Goal: Task Accomplishment & Management: Complete application form

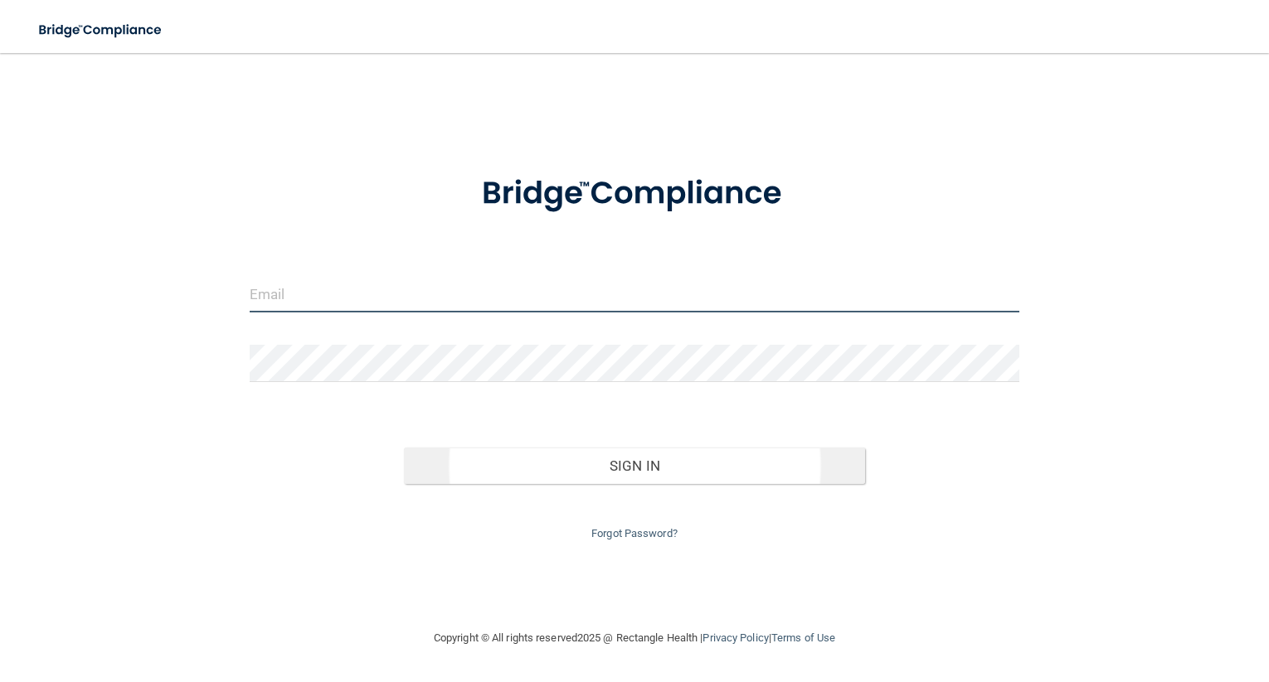
type input "[EMAIL_ADDRESS][DOMAIN_NAME]"
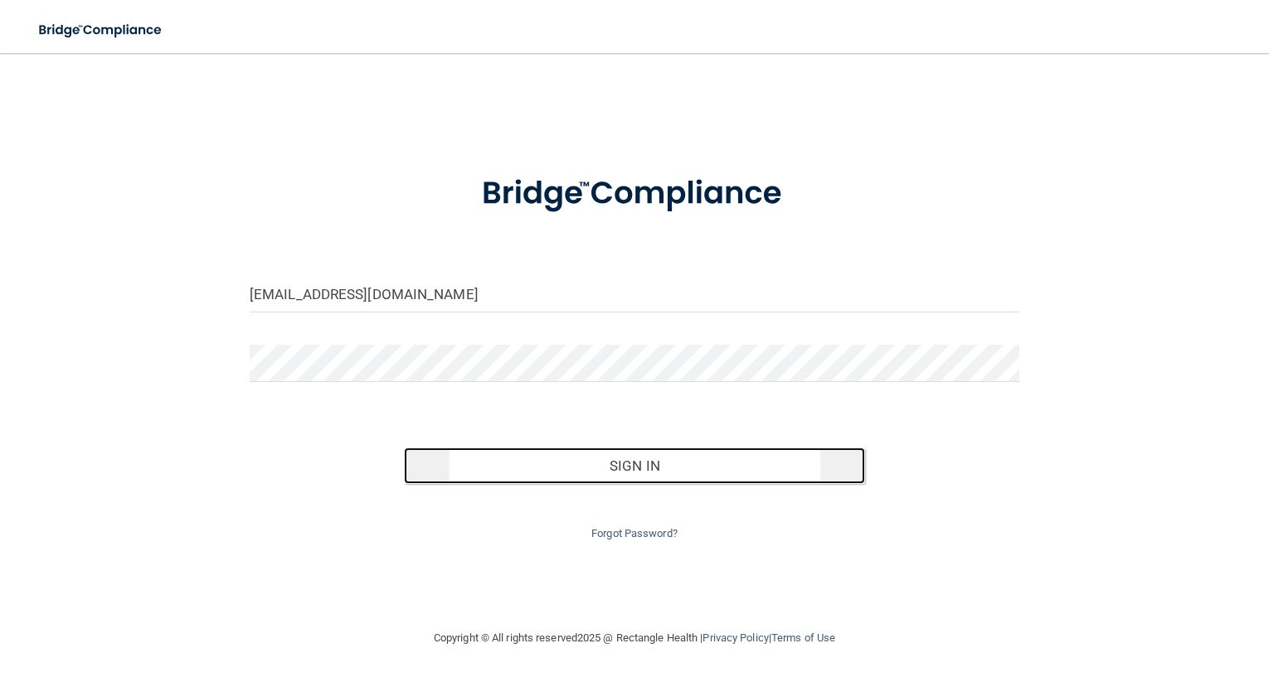
click at [631, 468] on button "Sign In" at bounding box center [635, 466] width 462 height 36
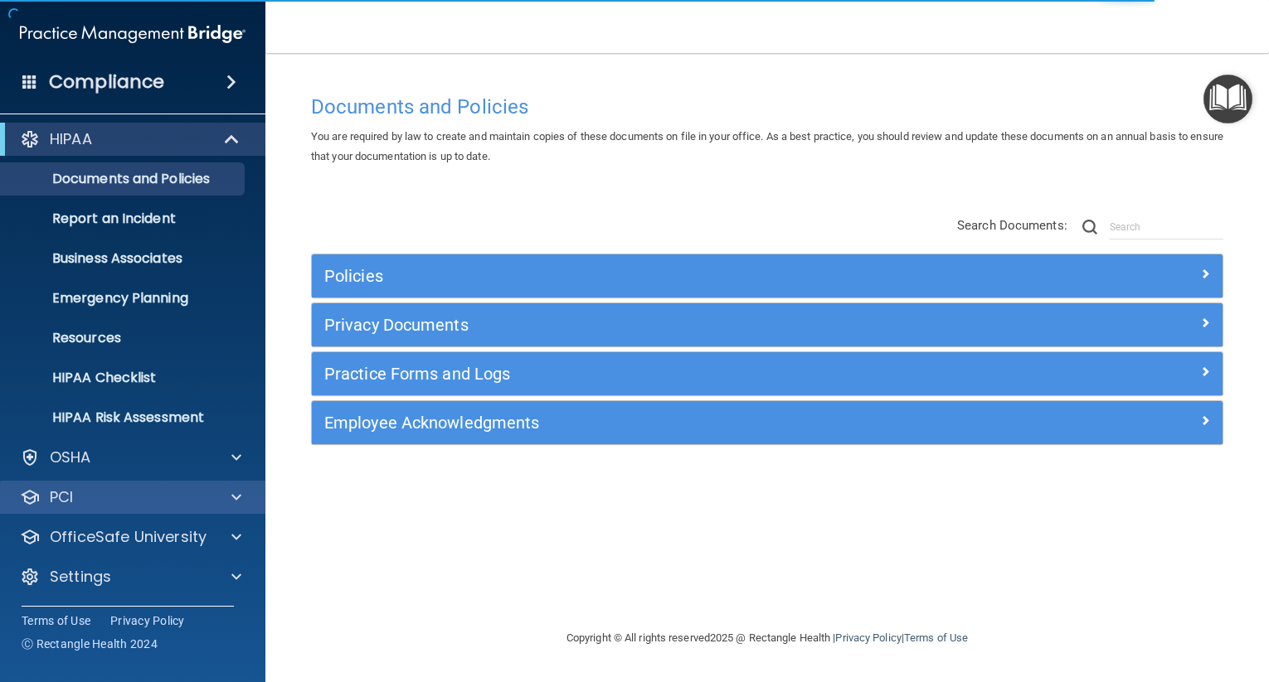
scroll to position [6, 0]
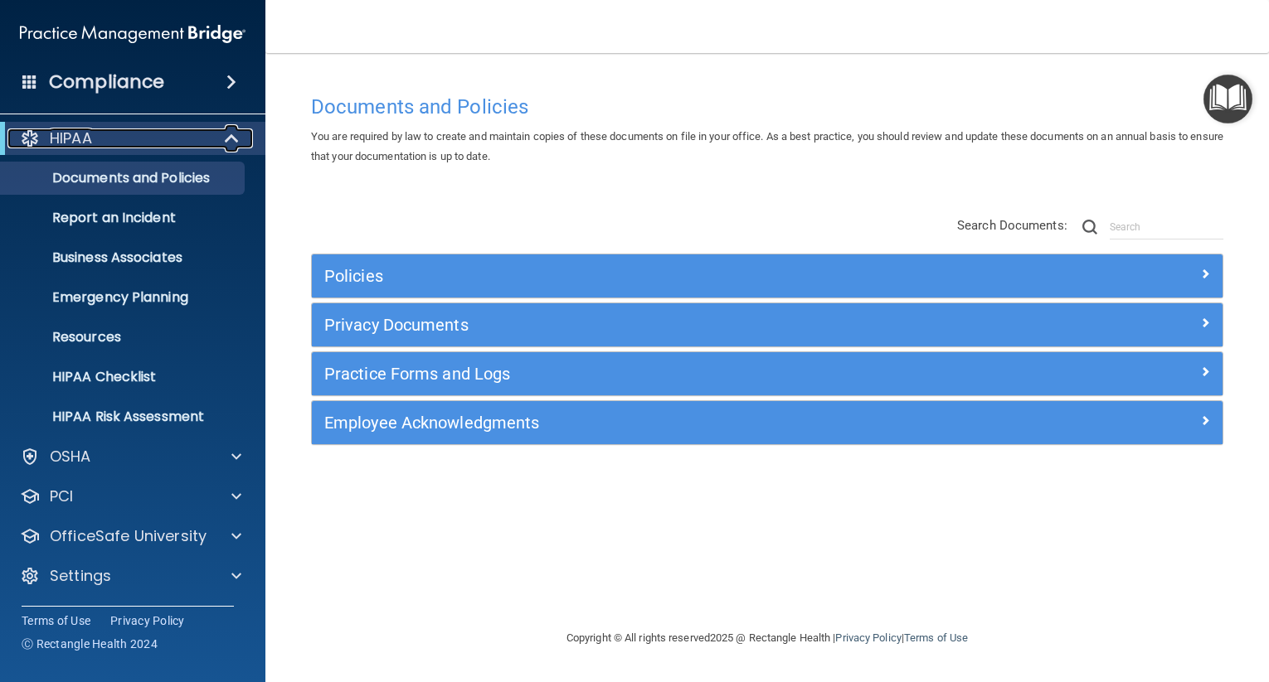
click at [231, 136] on span at bounding box center [233, 139] width 14 height 20
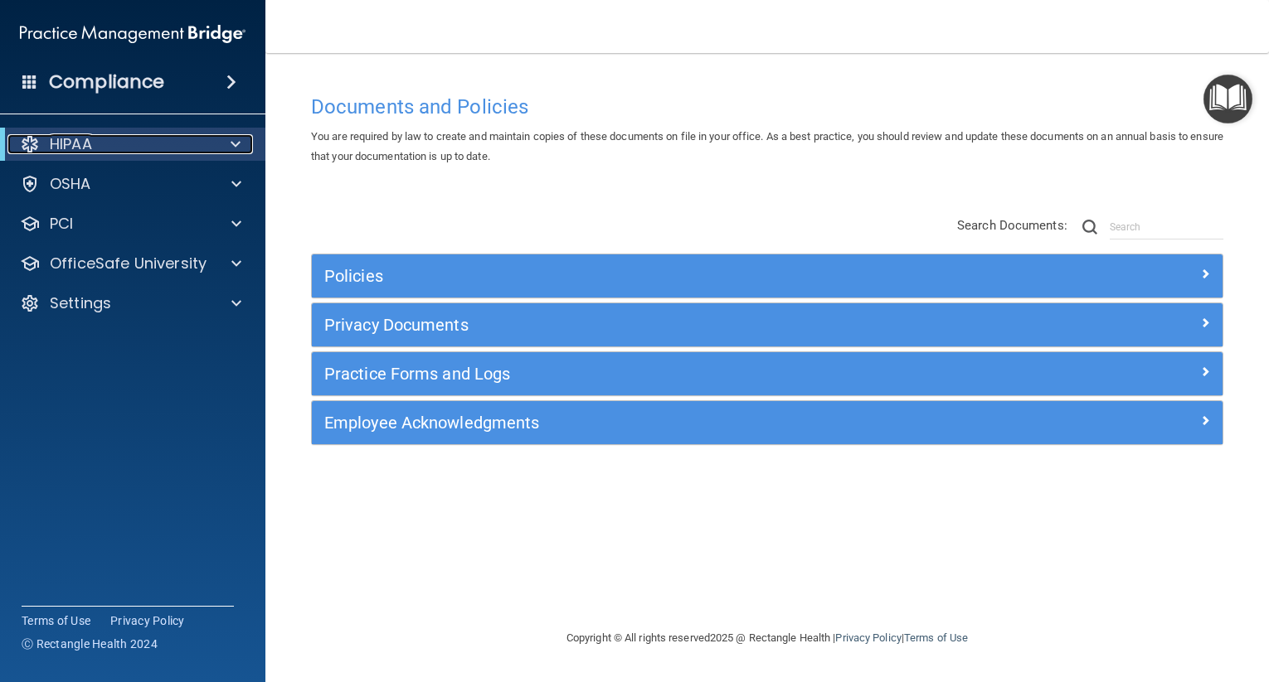
scroll to position [0, 0]
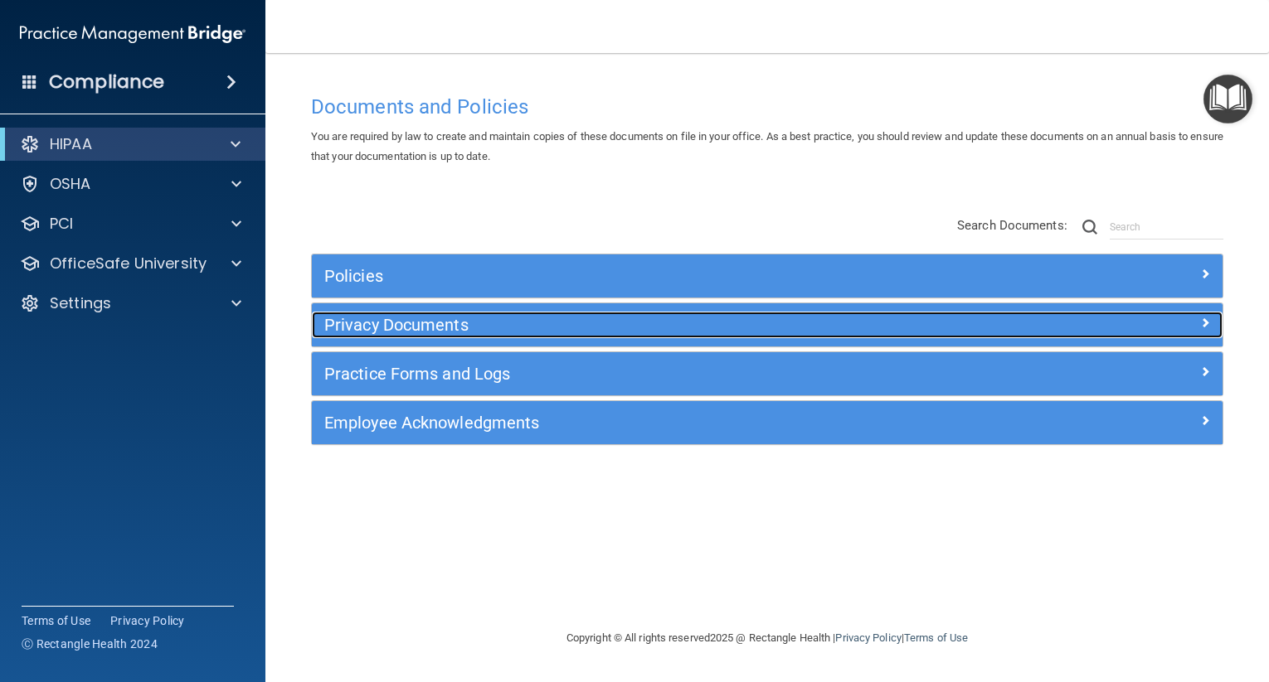
click at [425, 319] on h5 "Privacy Documents" at bounding box center [653, 325] width 658 height 18
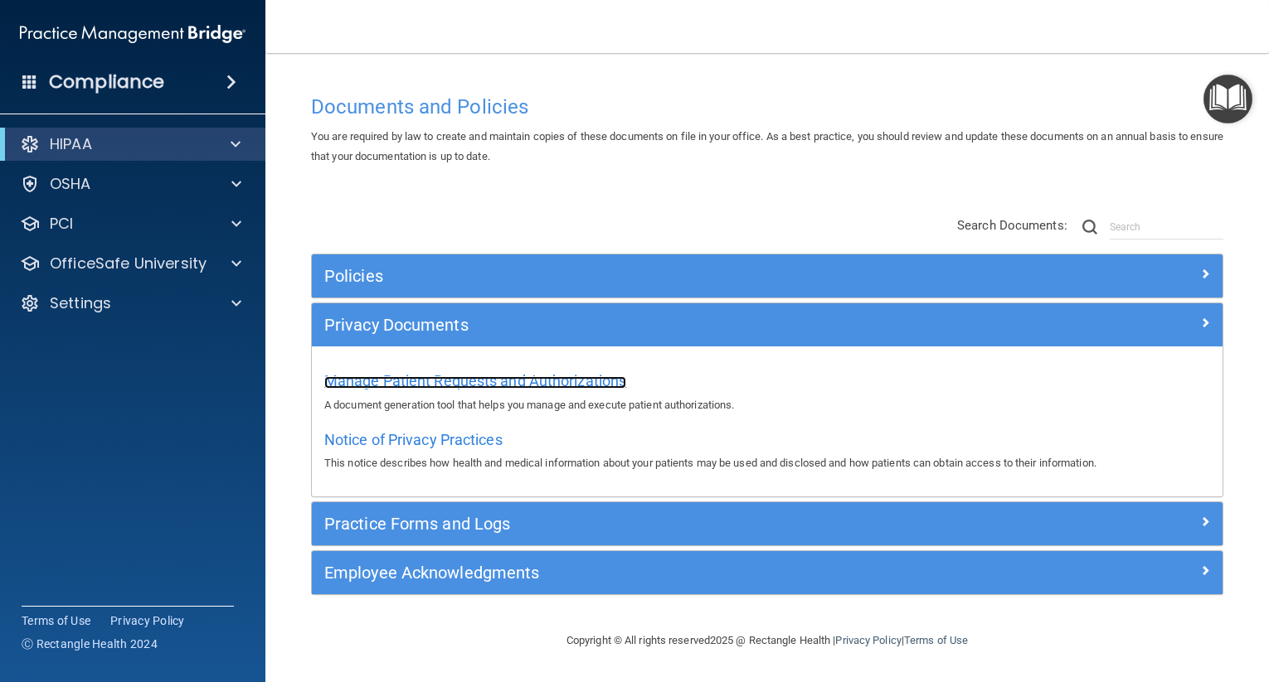
click at [483, 379] on span "Manage Patient Requests and Authorizations" at bounding box center [475, 380] width 302 height 17
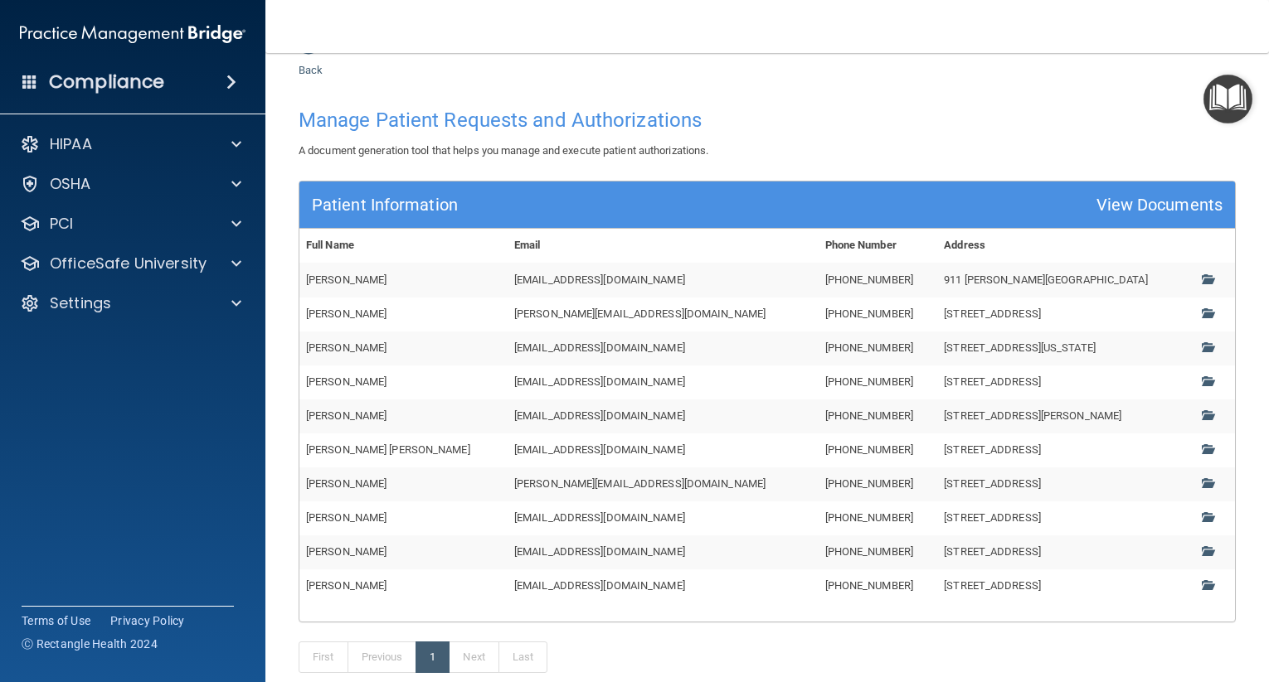
scroll to position [154, 0]
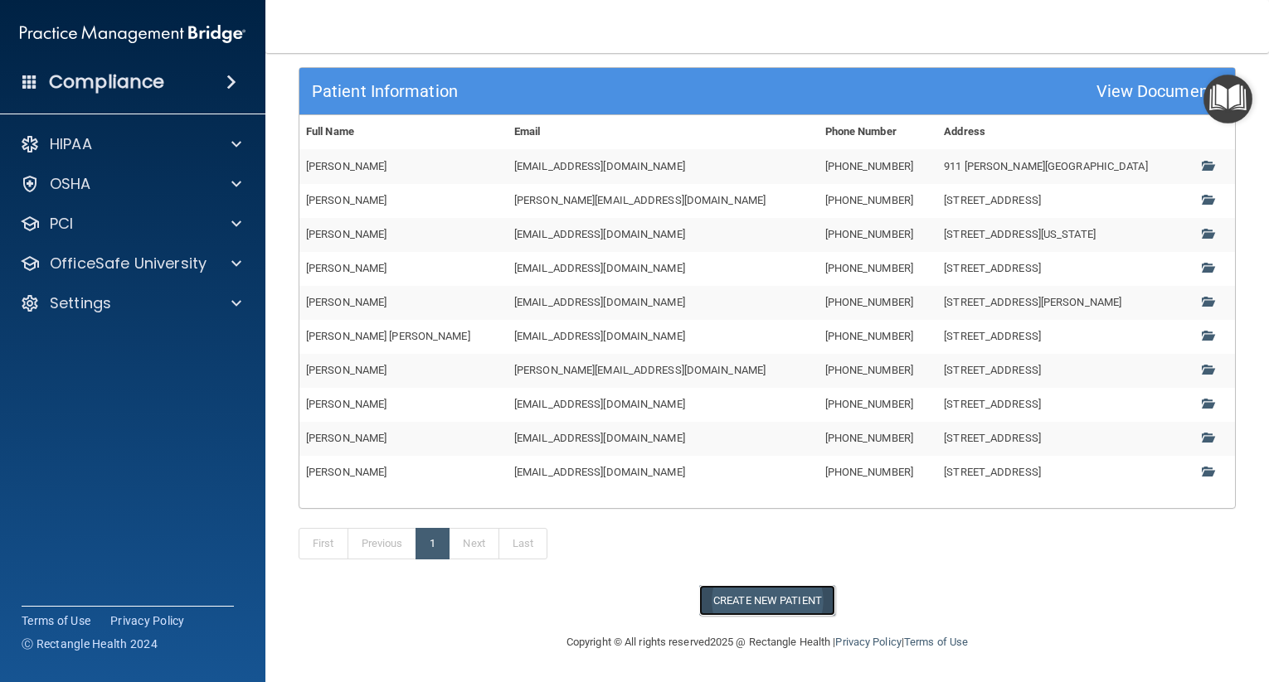
click at [764, 600] on button "Create New Patient" at bounding box center [767, 600] width 136 height 31
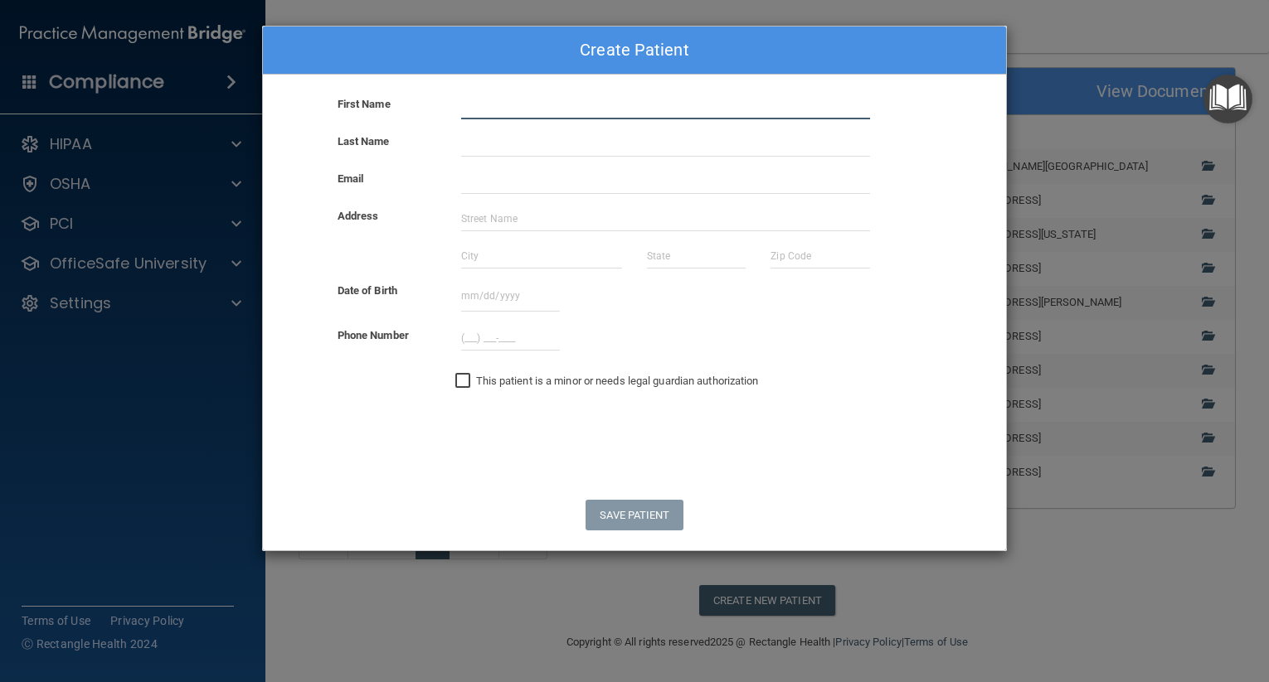
click at [485, 105] on input "text" at bounding box center [665, 107] width 409 height 25
type input "[PERSON_NAME]"
drag, startPoint x: 856, startPoint y: 522, endPoint x: 860, endPoint y: 505, distance: 17.1
click at [856, 522] on div "Save Patient" at bounding box center [634, 515] width 768 height 31
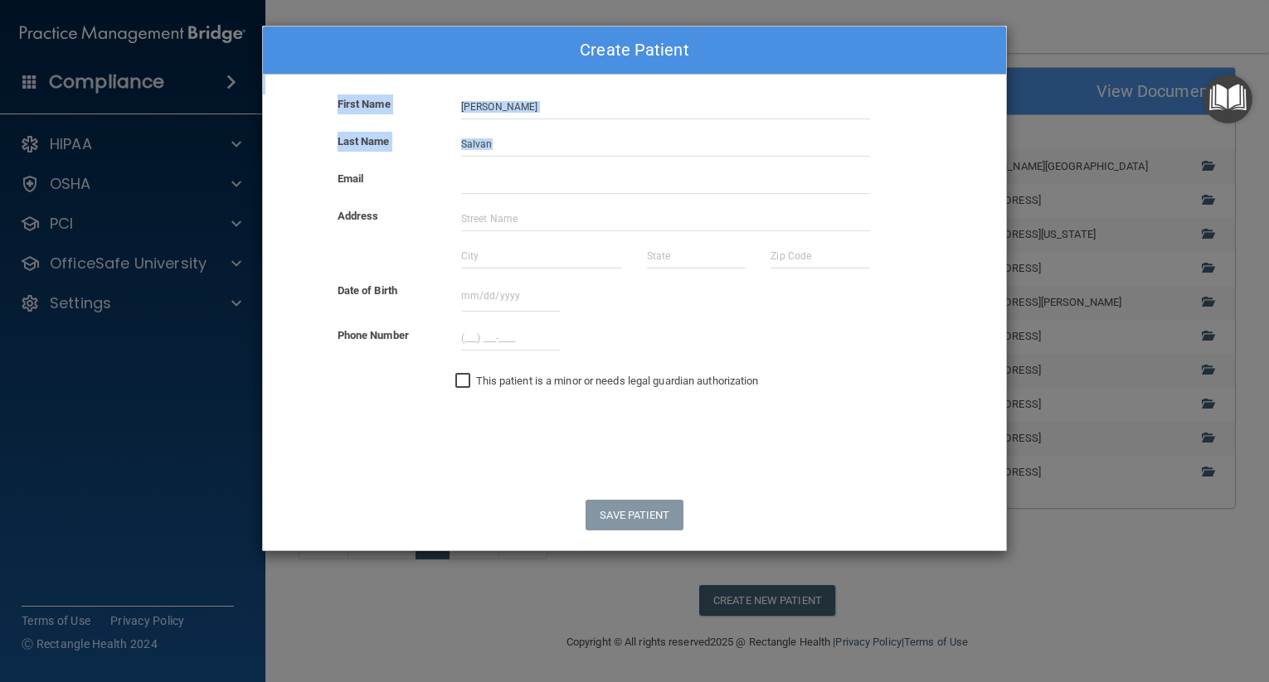
drag, startPoint x: 812, startPoint y: 45, endPoint x: 968, endPoint y: 182, distance: 208.6
click at [968, 182] on div "Create Patient First Name [PERSON_NAME] Last Name Salvan Email Address Date of …" at bounding box center [634, 289] width 745 height 526
click at [631, 114] on input "[PERSON_NAME]" at bounding box center [665, 107] width 409 height 25
click at [495, 152] on input "Salvan" at bounding box center [665, 144] width 409 height 25
type input "[PERSON_NAME]"
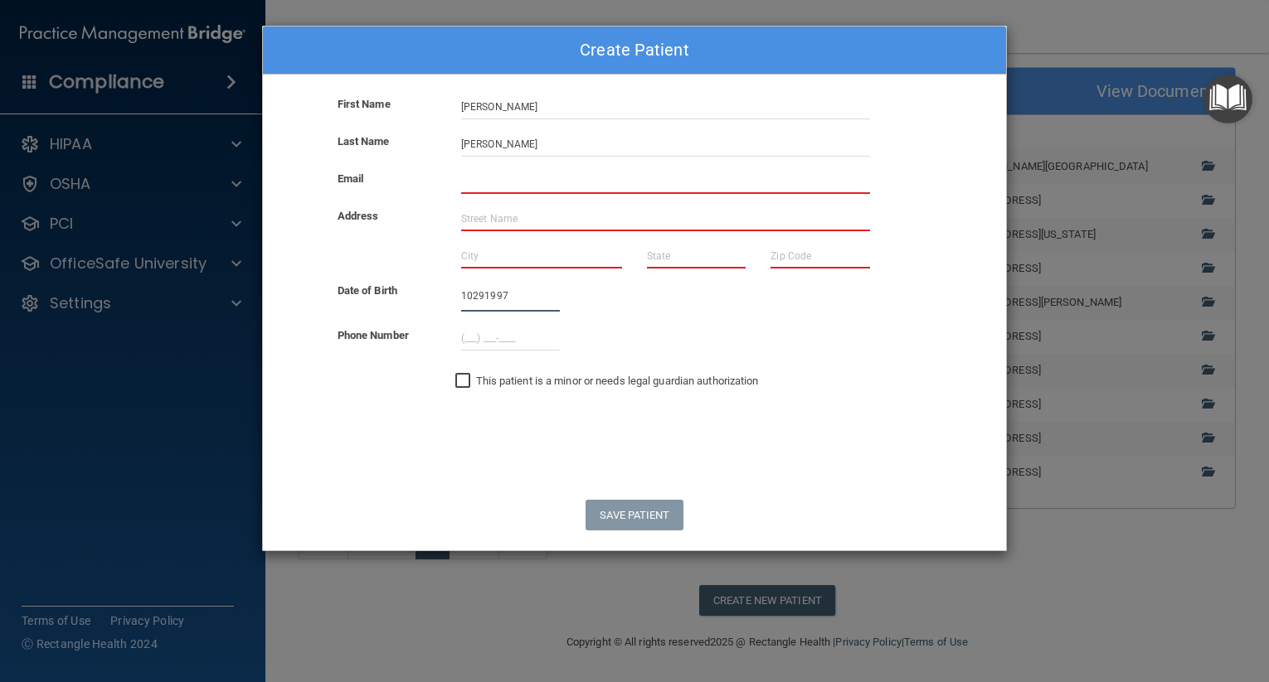
type input "10291997"
type input "(___) ___-____"
click at [472, 299] on input "10291997" at bounding box center [510, 296] width 99 height 31
click at [487, 294] on input "10/291997" at bounding box center [510, 296] width 99 height 31
type input "[DATE]"
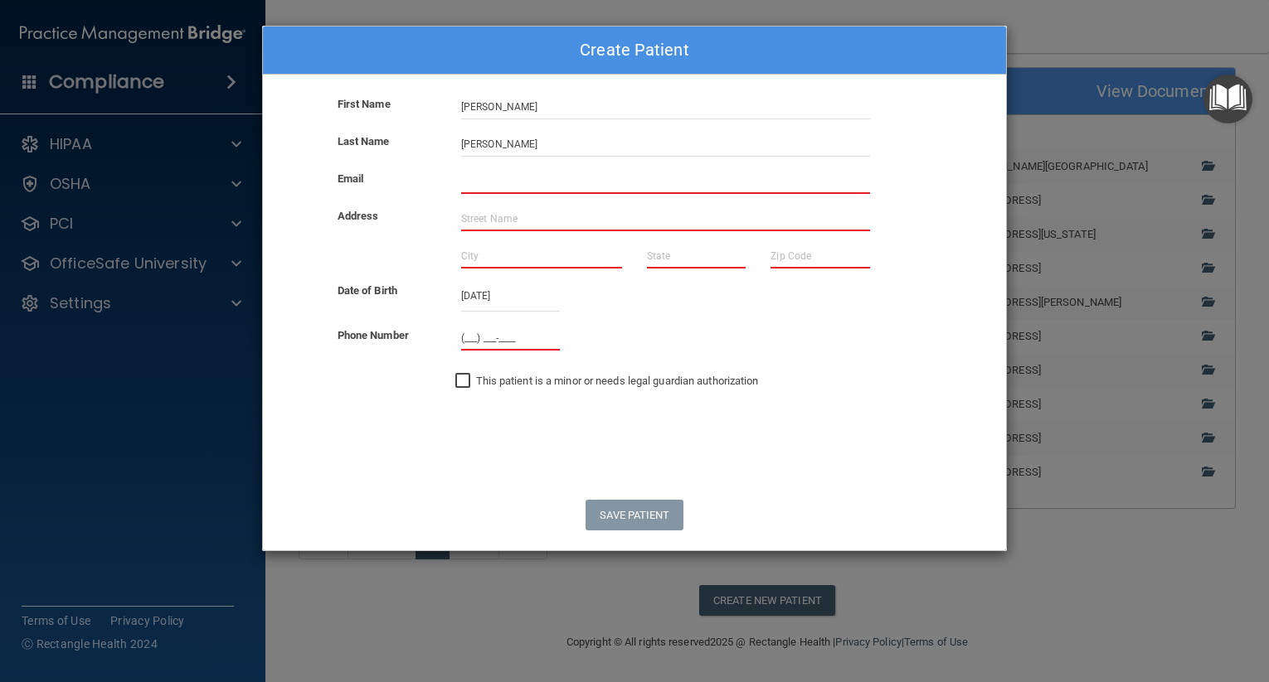
click at [464, 336] on input "(___) ___-____" at bounding box center [510, 338] width 99 height 25
type input "[PHONE_NUMBER]"
click at [619, 333] on div "Phone Number [PHONE_NUMBER]" at bounding box center [634, 338] width 768 height 25
click at [469, 216] on input "text" at bounding box center [665, 218] width 409 height 25
click at [884, 114] on div "First Name [PERSON_NAME]" at bounding box center [634, 107] width 768 height 25
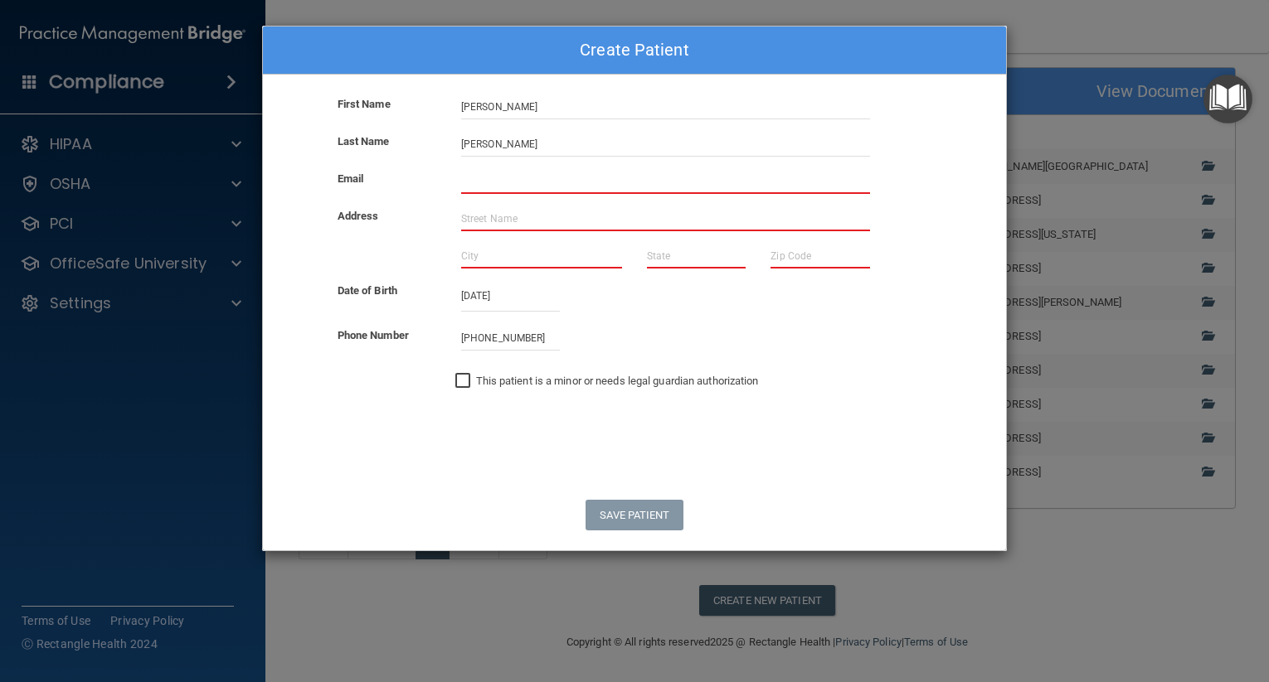
click at [1053, 24] on div "Create Patient First Name [PERSON_NAME] Last Name [PERSON_NAME] Email Address D…" at bounding box center [634, 341] width 1269 height 682
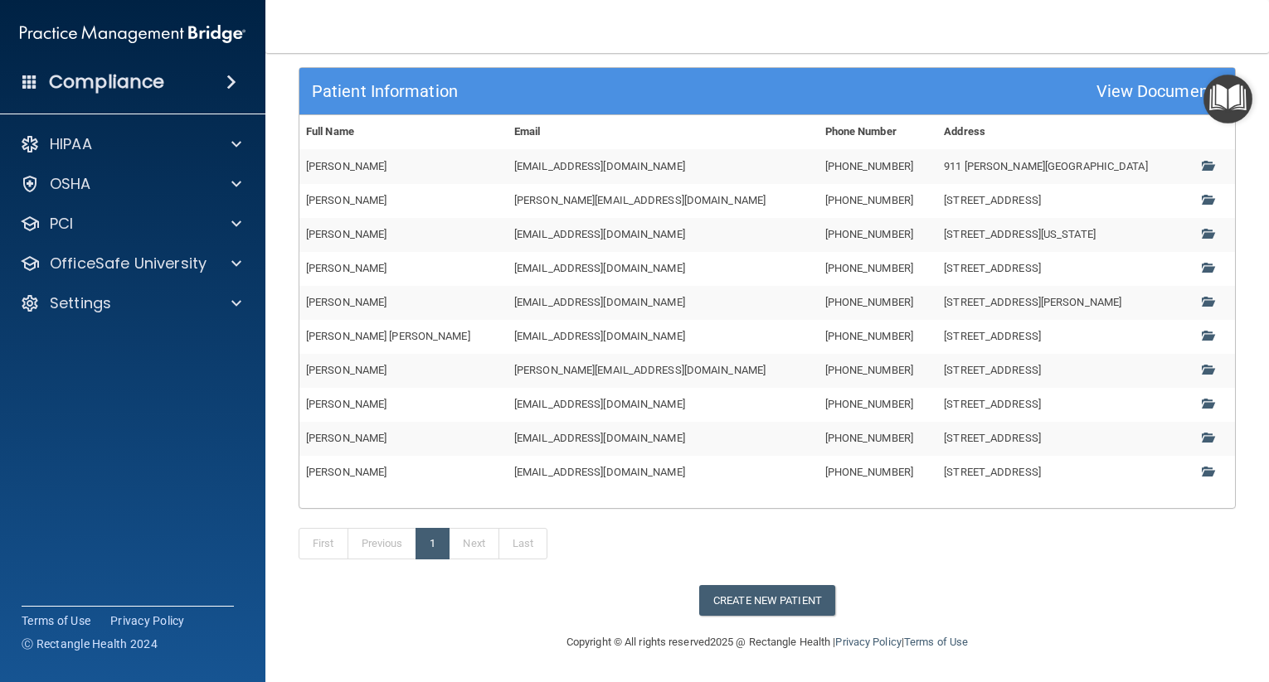
click at [351, 166] on td "[PERSON_NAME]" at bounding box center [403, 166] width 208 height 34
click at [1201, 166] on span at bounding box center [1206, 165] width 11 height 11
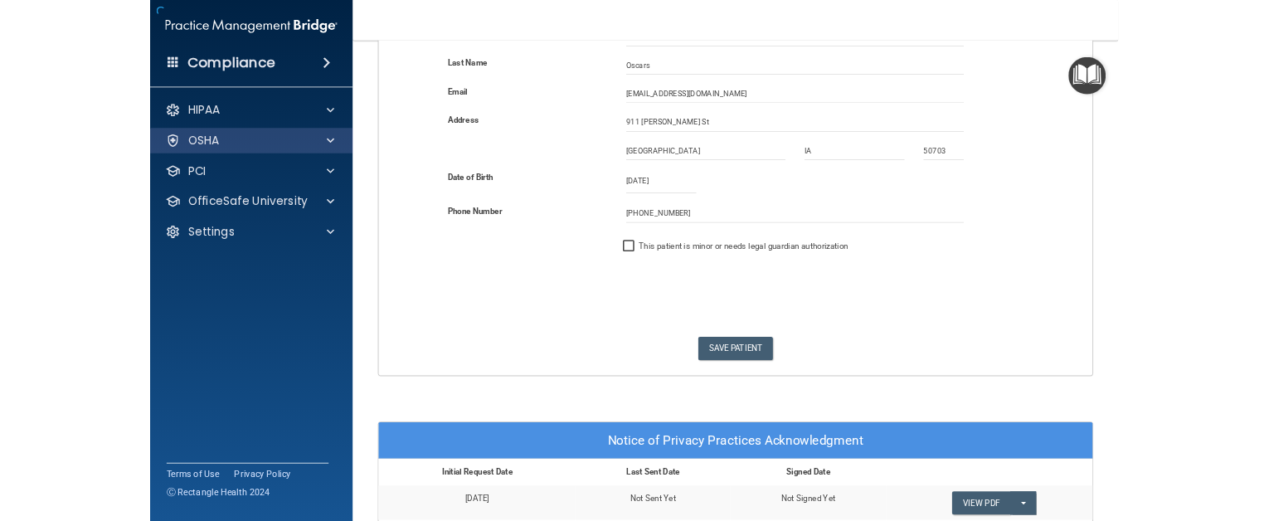
scroll to position [904, 0]
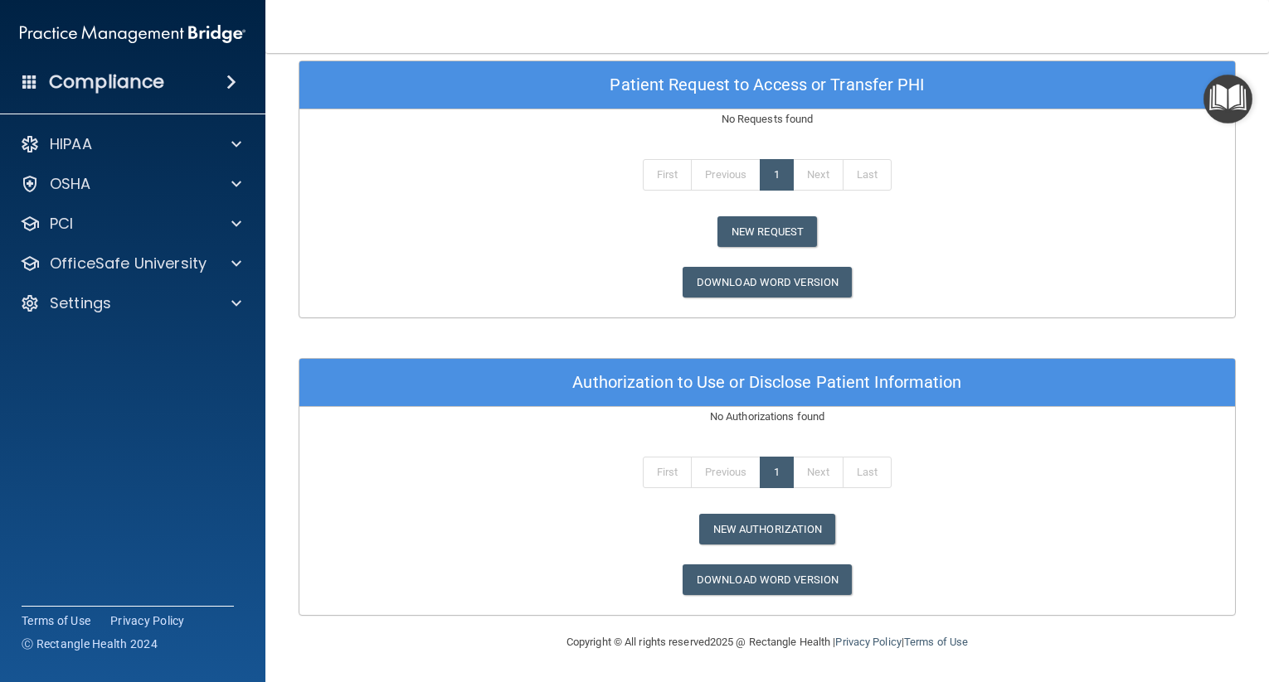
click at [493, 227] on div "New Request" at bounding box center [767, 231] width 960 height 31
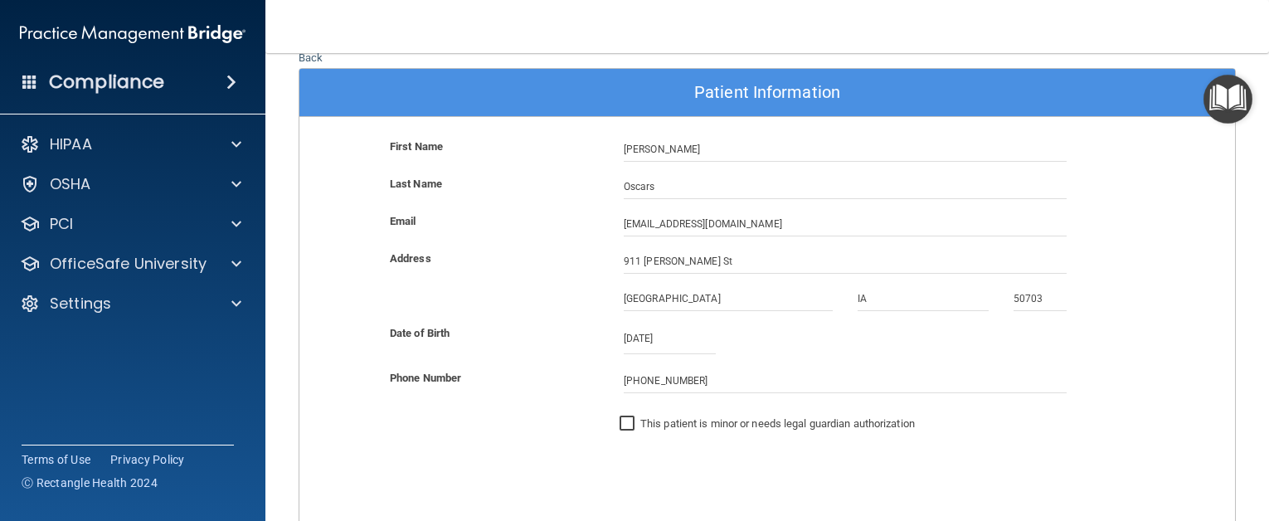
scroll to position [0, 0]
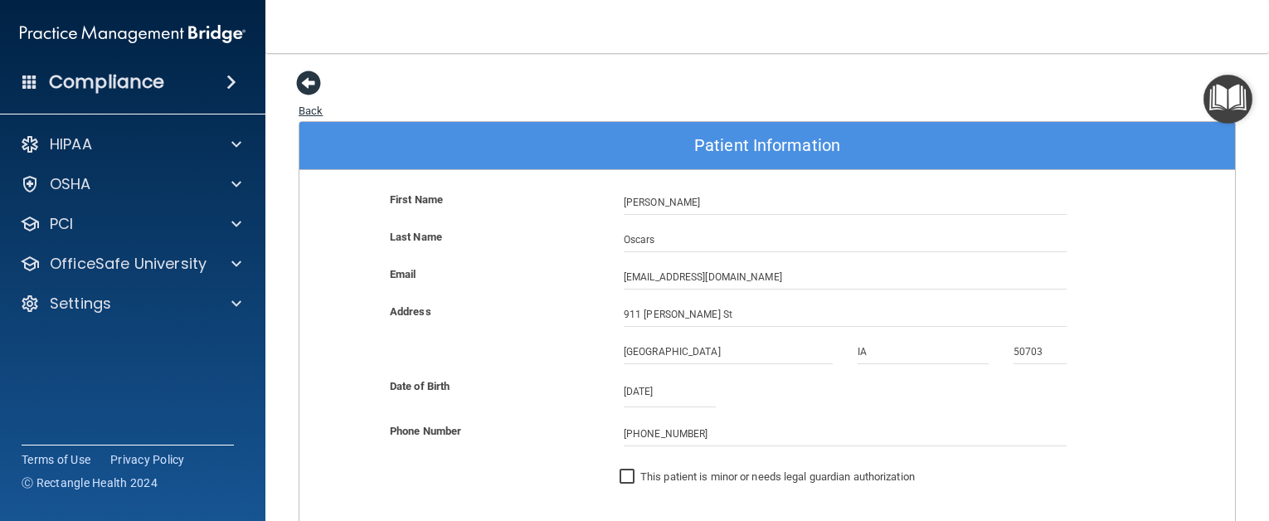
click at [311, 80] on span at bounding box center [308, 82] width 25 height 25
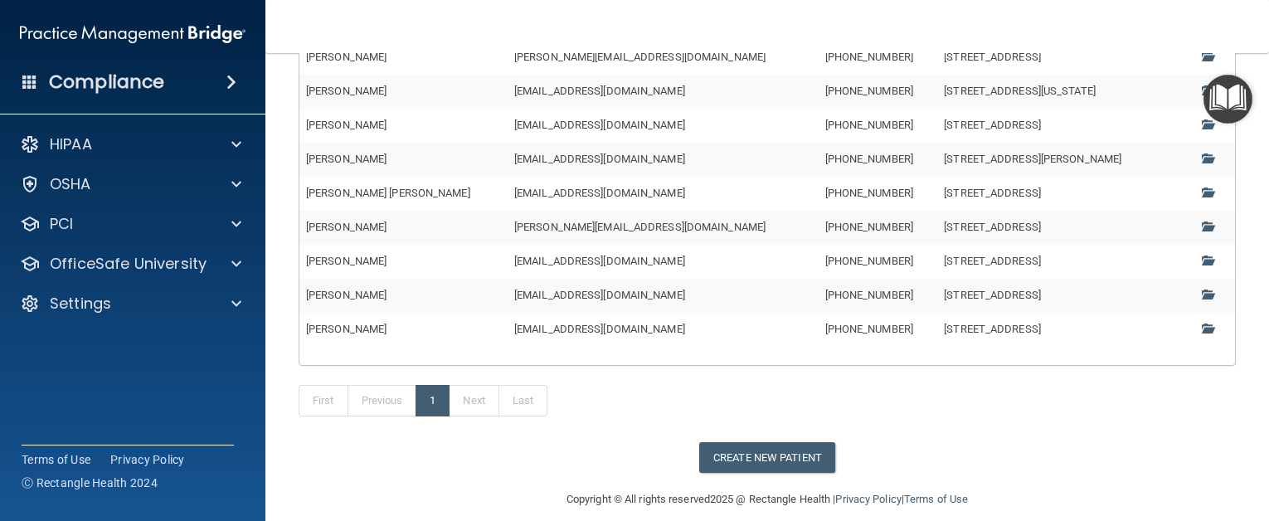
scroll to position [316, 0]
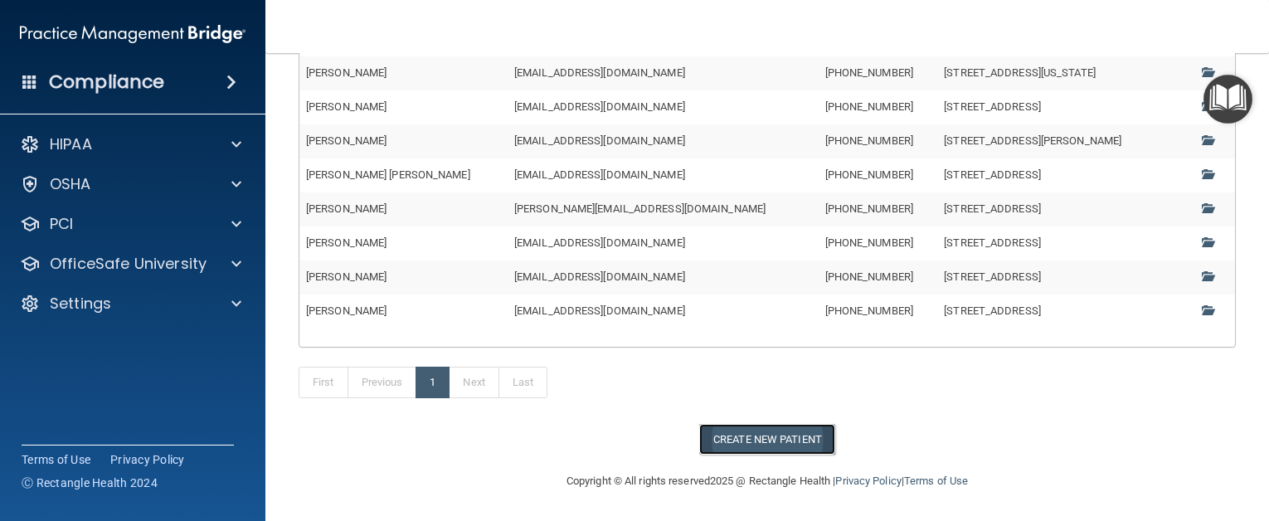
click at [758, 444] on button "Create New Patient" at bounding box center [767, 439] width 136 height 31
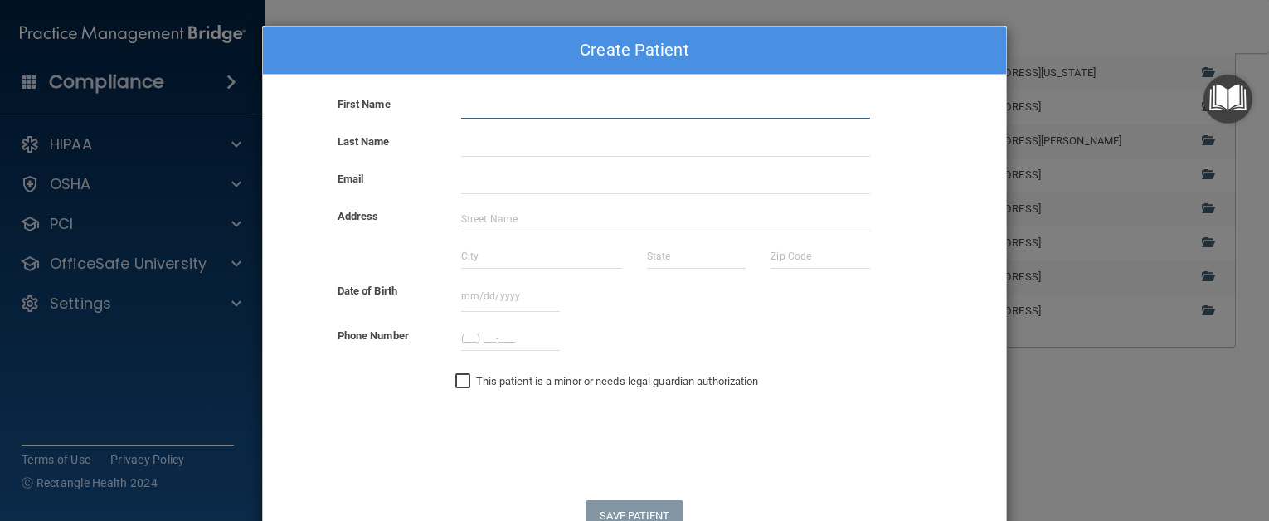
click at [475, 107] on input "text" at bounding box center [665, 107] width 409 height 25
type input "[PERSON_NAME]"
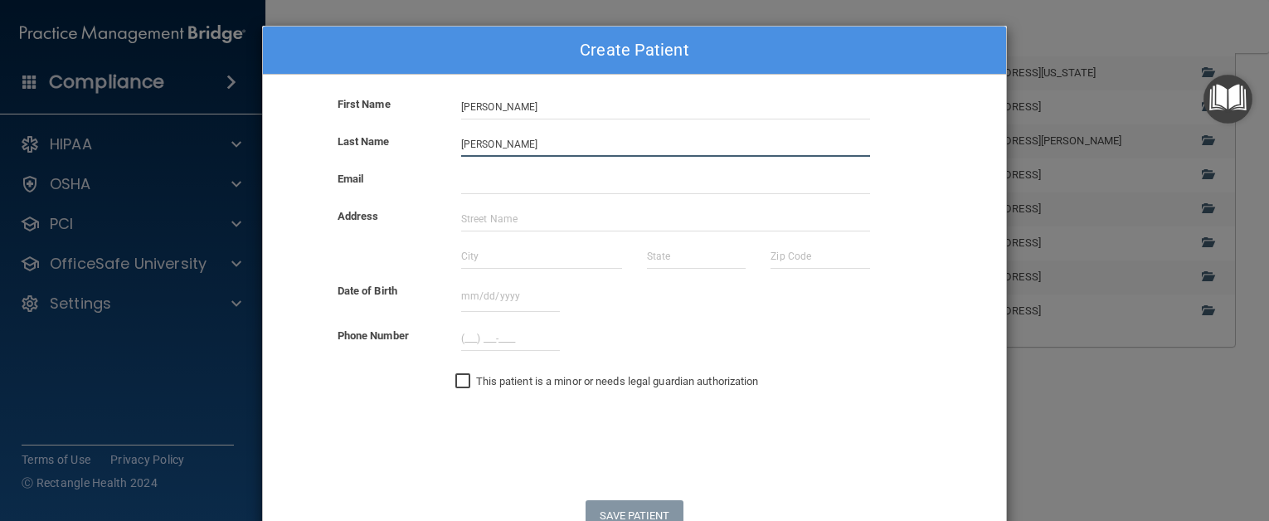
type input "[PERSON_NAME]"
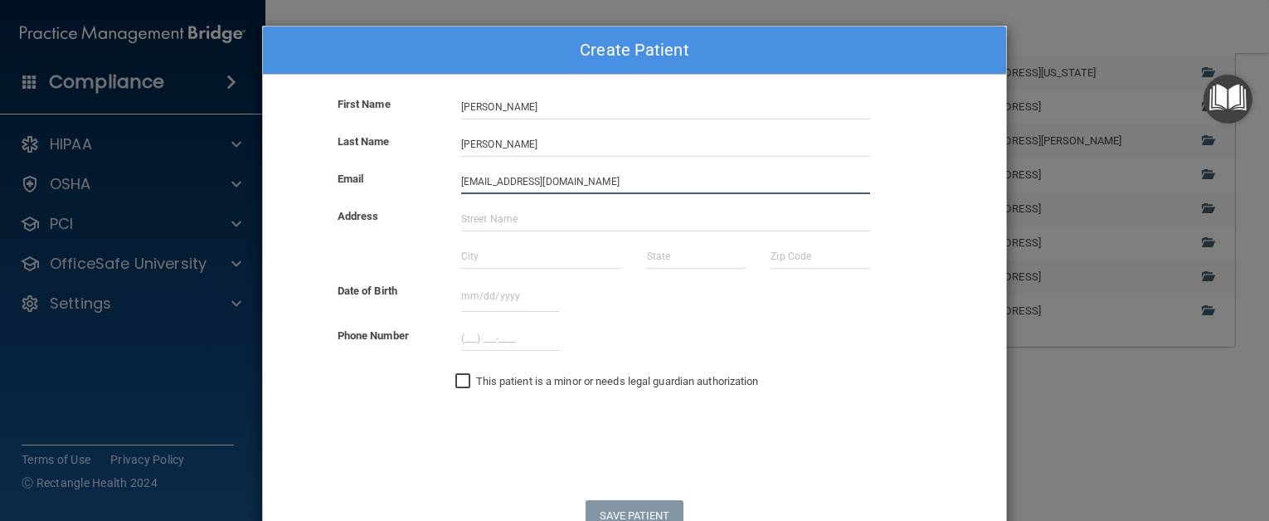
type input "[EMAIL_ADDRESS][DOMAIN_NAME]"
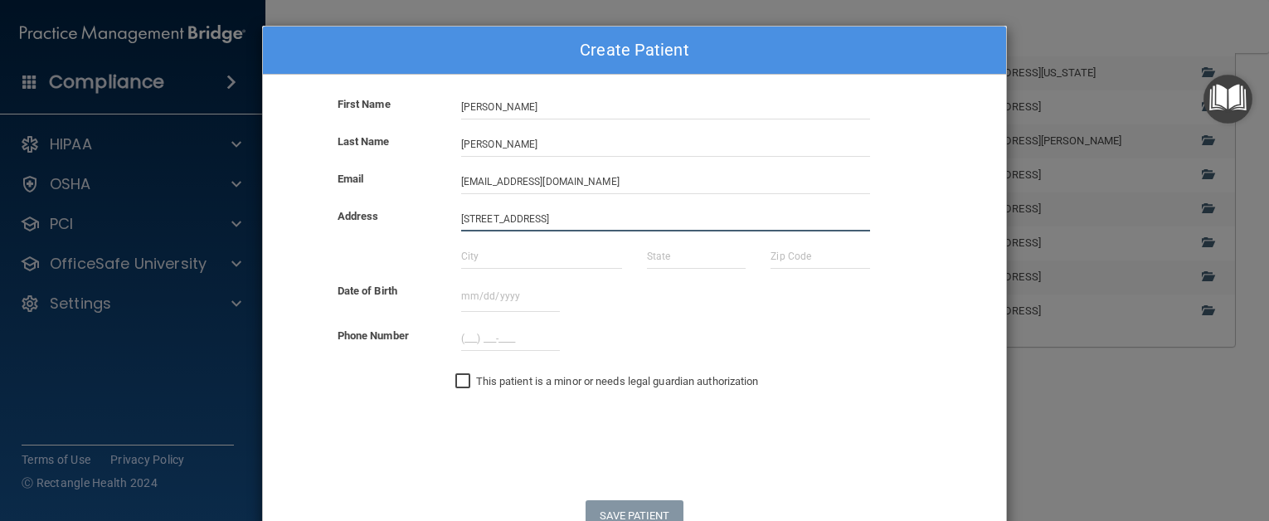
click at [572, 226] on input "[STREET_ADDRESS]" at bounding box center [665, 218] width 409 height 25
type input "[STREET_ADDRESS]"
type input "[GEOGRAPHIC_DATA]"
type input "i"
type input "IA"
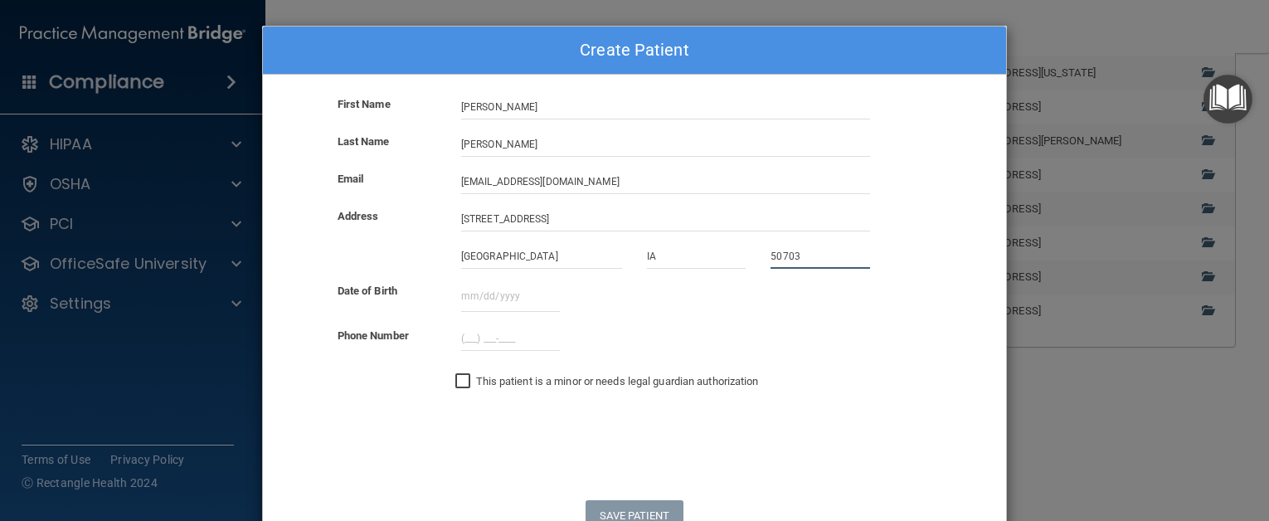
type input "50703"
type input "[DATE]"
type input "[PHONE_NUMBER]"
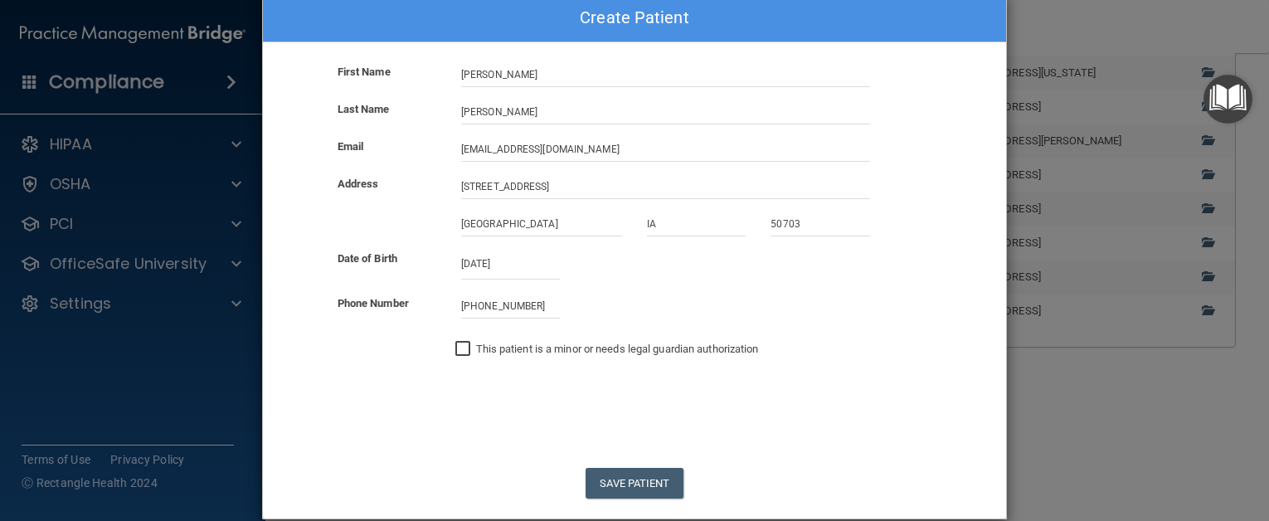
scroll to position [56, 0]
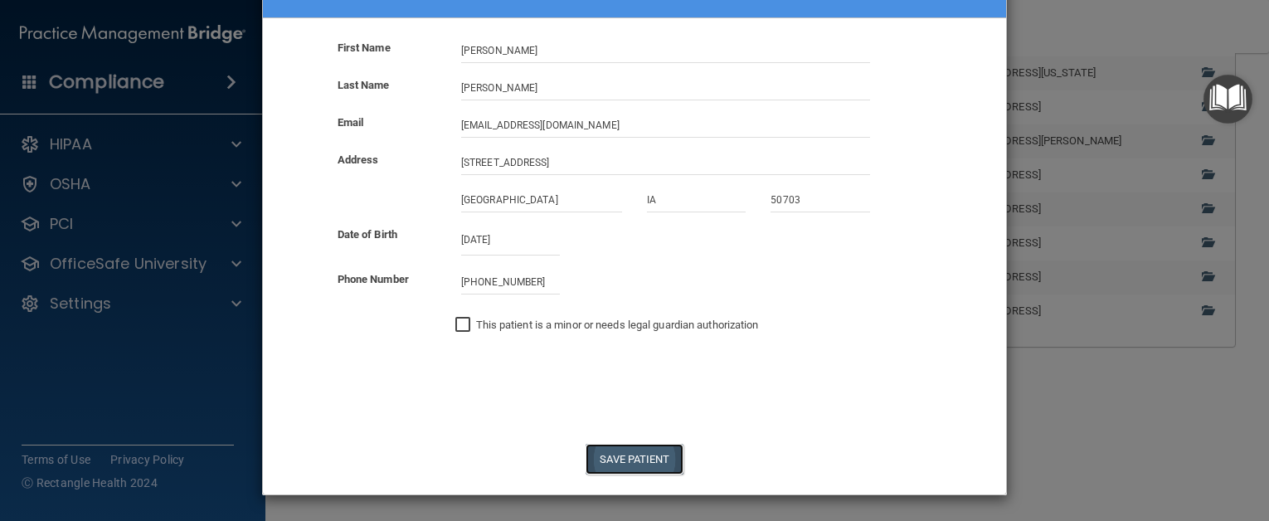
click at [639, 458] on button "Save Patient" at bounding box center [633, 459] width 97 height 31
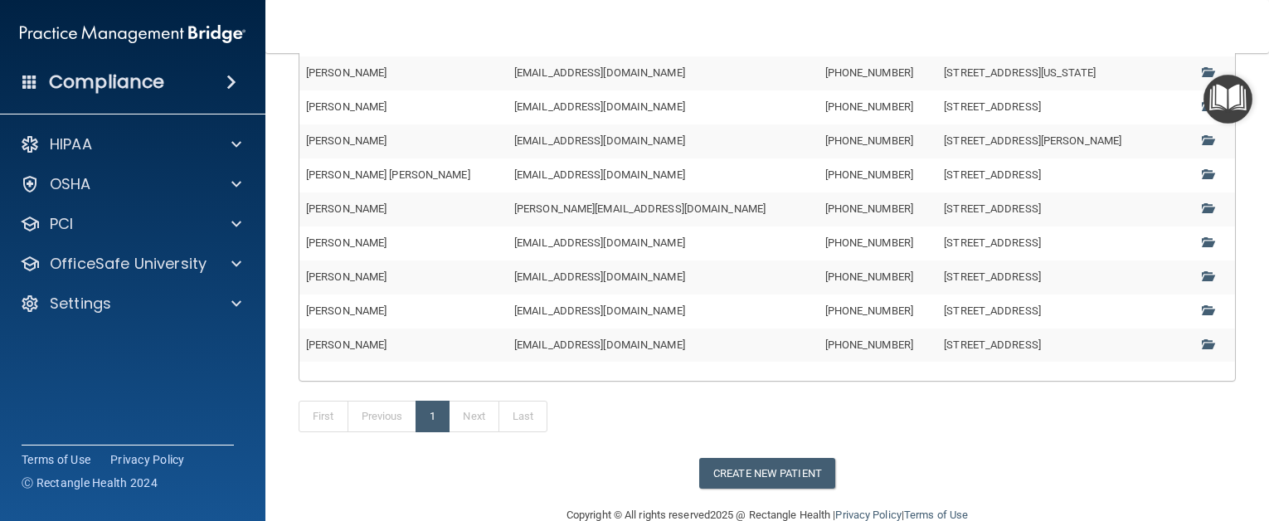
click at [421, 349] on td "[PERSON_NAME]" at bounding box center [403, 344] width 208 height 33
click at [818, 346] on td "[PHONE_NUMBER]" at bounding box center [877, 344] width 119 height 33
click at [1201, 344] on span at bounding box center [1206, 343] width 11 height 11
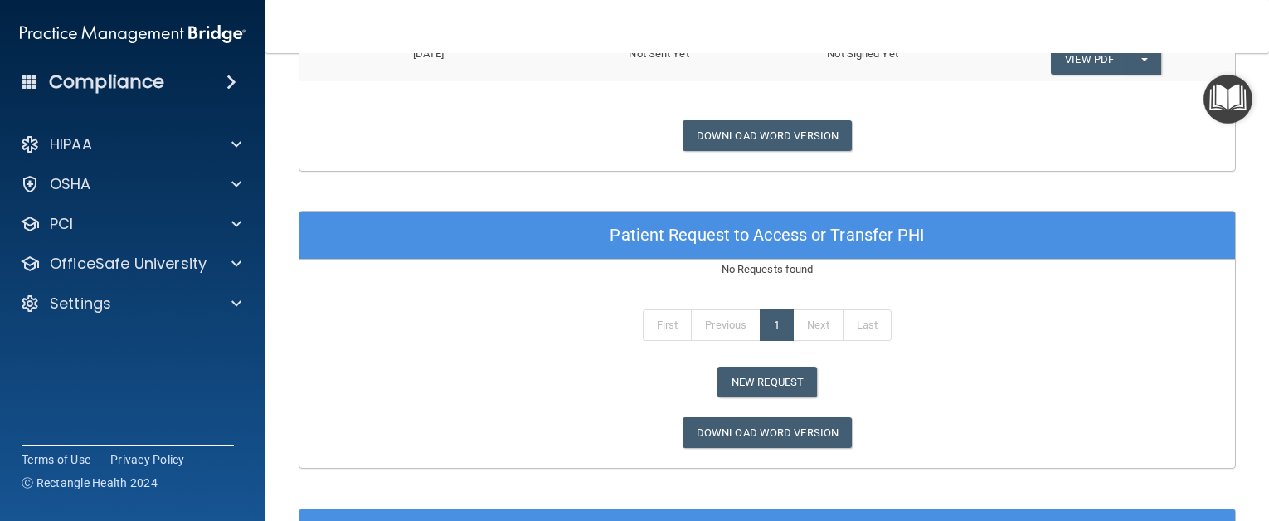
scroll to position [783, 0]
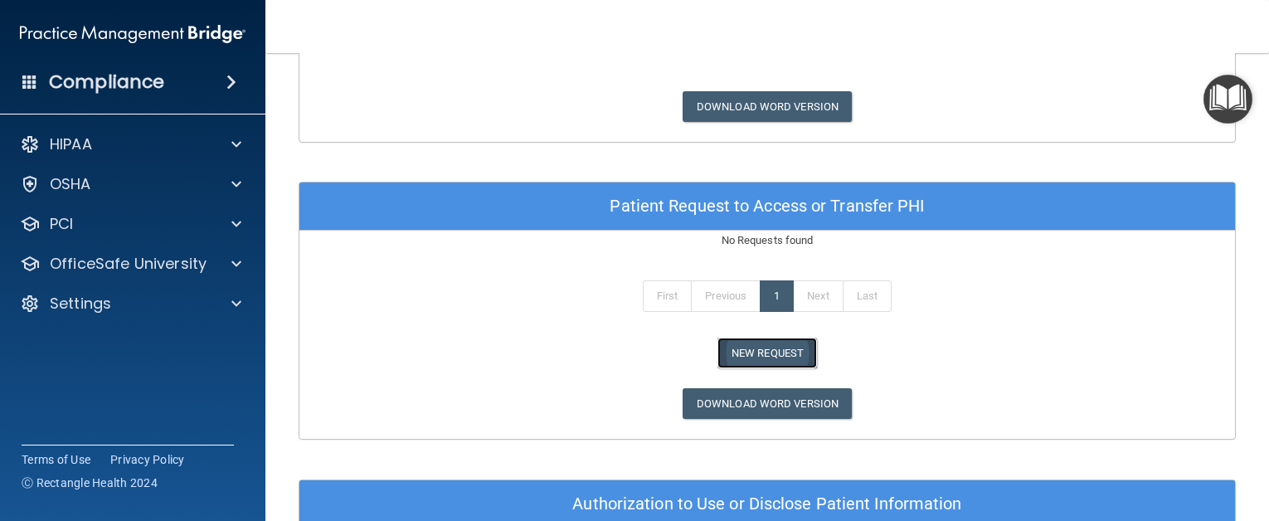
click at [782, 353] on button "New Request" at bounding box center [767, 352] width 100 height 31
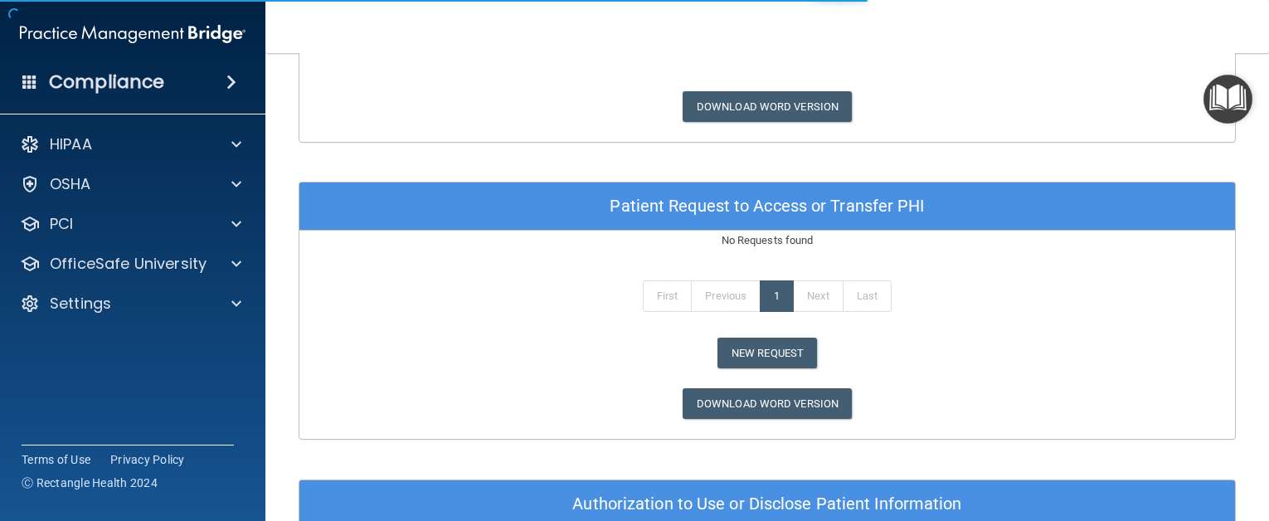
scroll to position [307, 0]
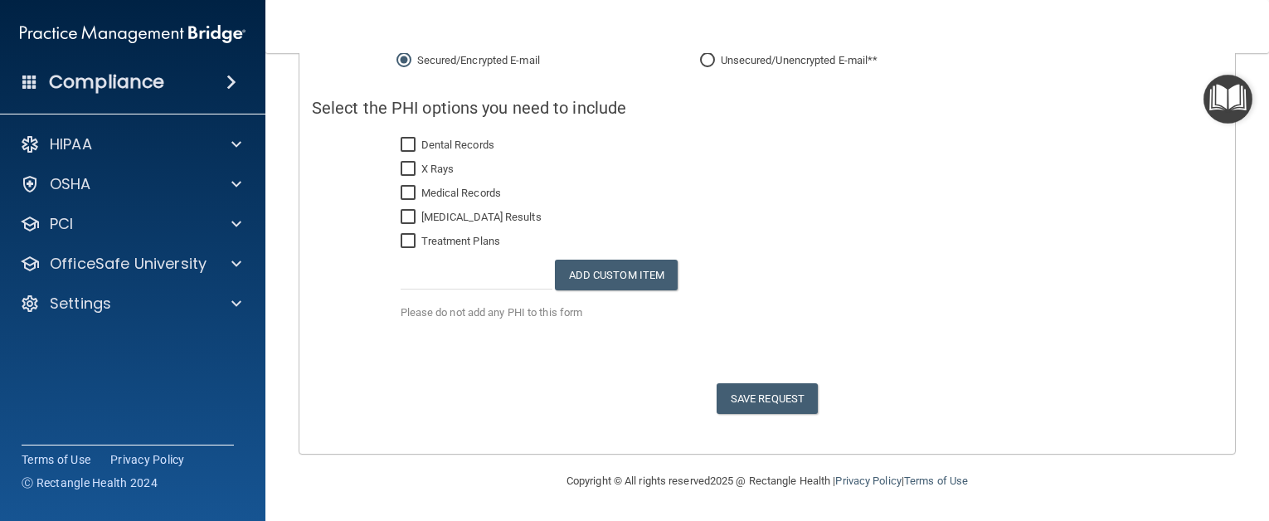
click at [405, 169] on input "X Rays" at bounding box center [409, 169] width 19 height 13
checkbox input "true"
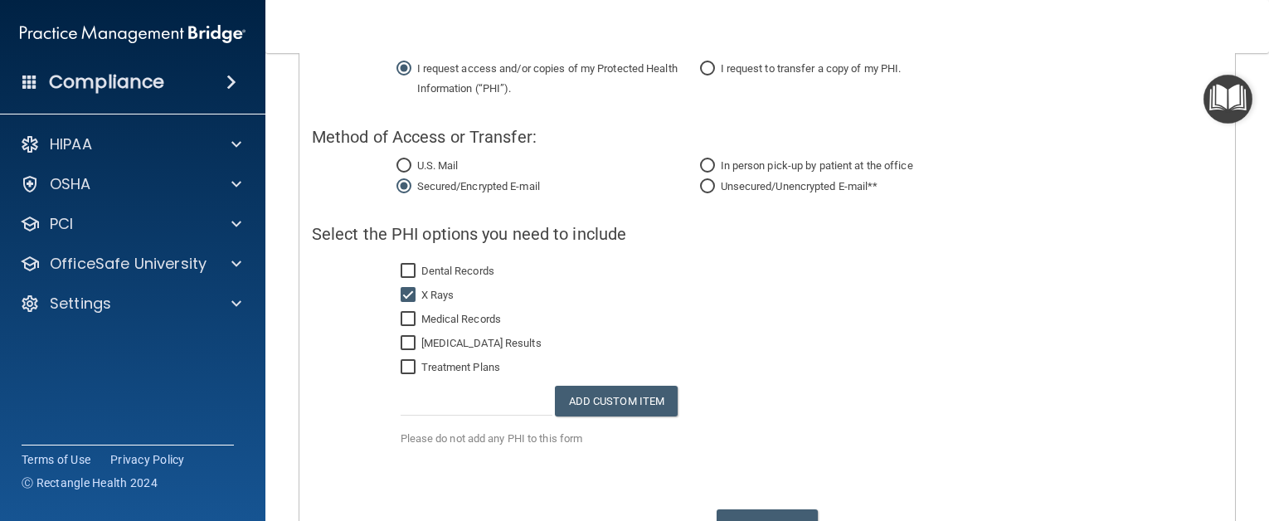
scroll to position [141, 0]
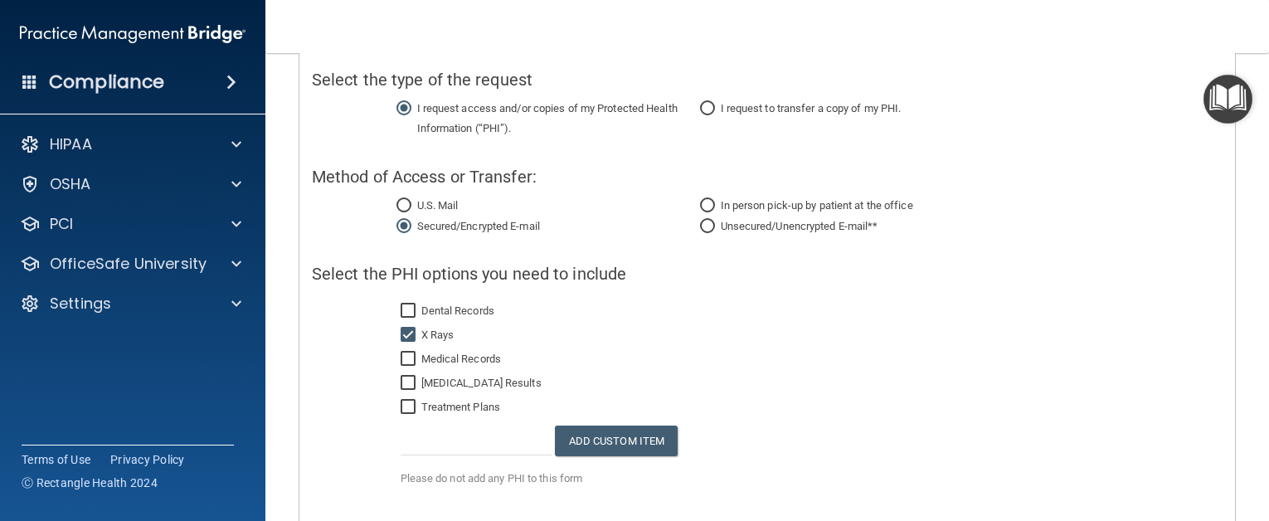
click at [706, 106] on input "I request to transfer a copy of my PHI." at bounding box center [707, 109] width 15 height 12
radio input "true"
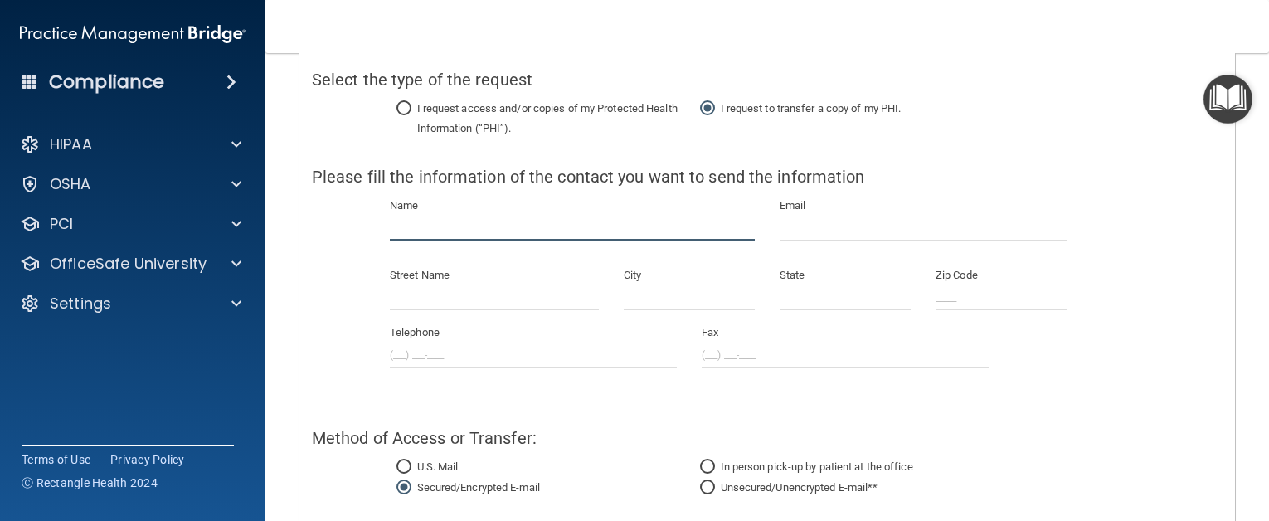
click at [410, 227] on input "text" at bounding box center [572, 228] width 365 height 25
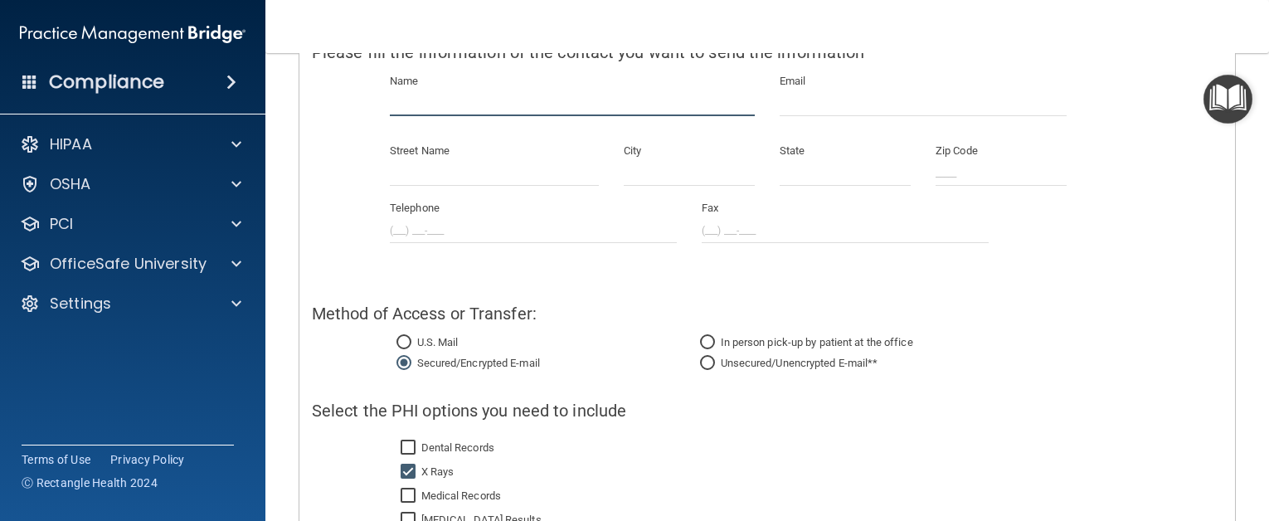
scroll to position [236, 0]
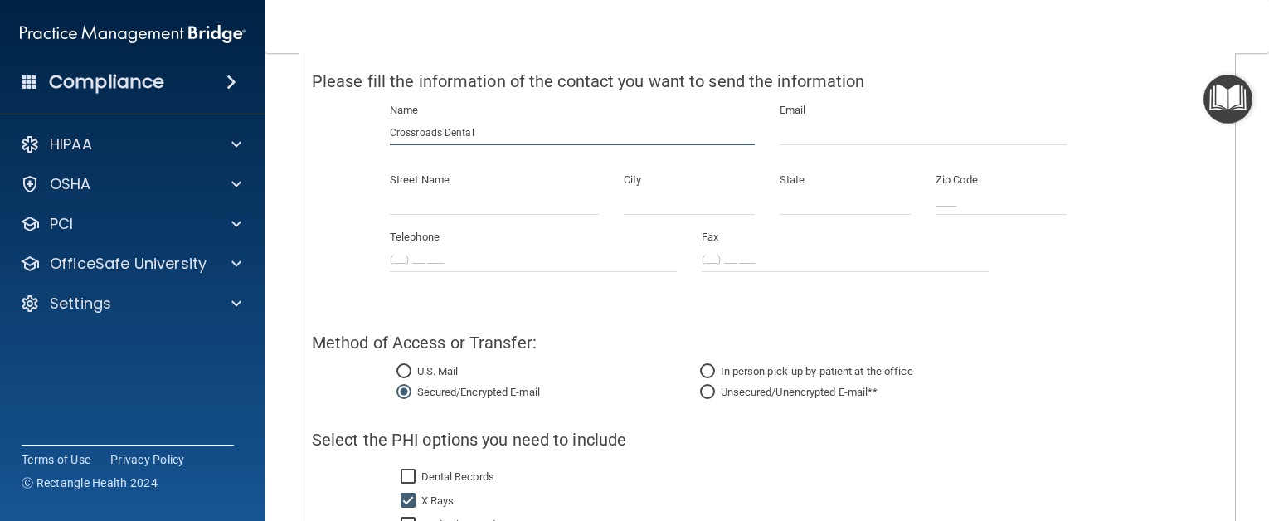
type input "Crossroads Dental"
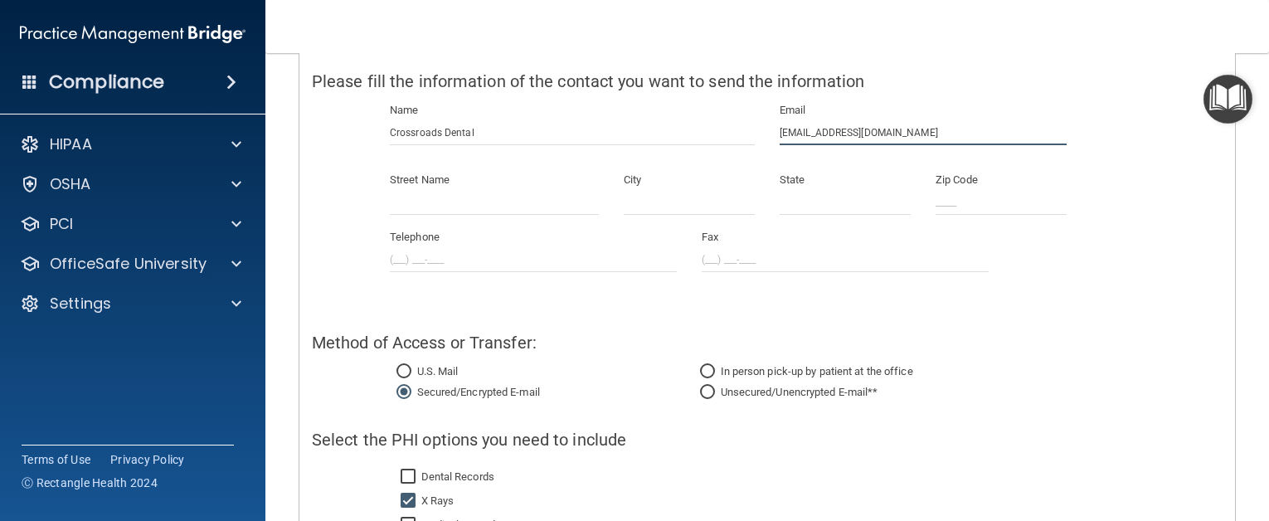
type input "[EMAIL_ADDRESS][DOMAIN_NAME]"
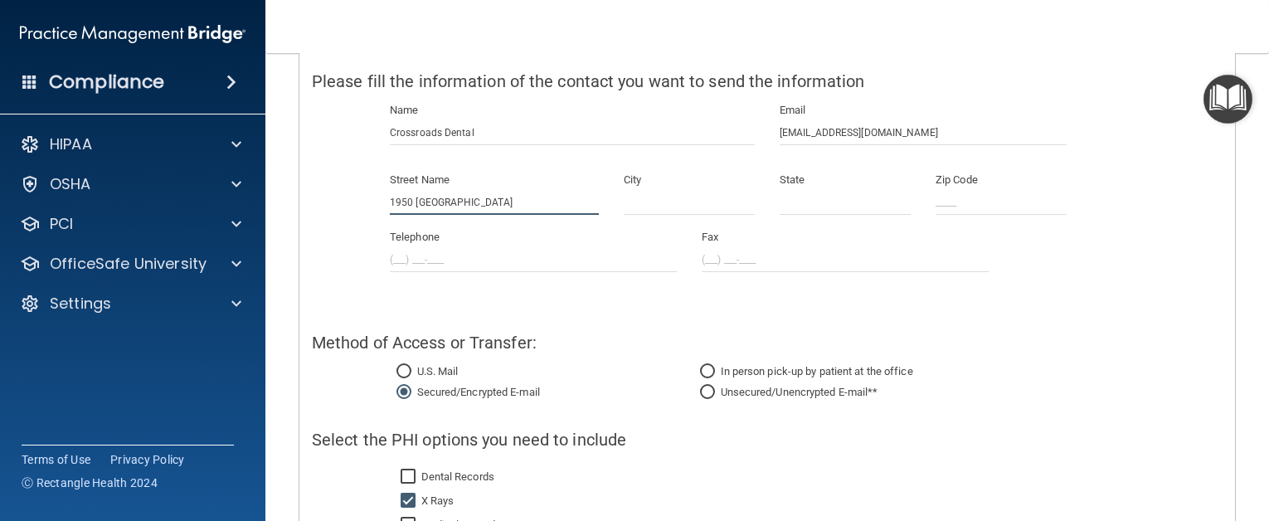
type input "1950 [GEOGRAPHIC_DATA]"
type input "[GEOGRAPHIC_DATA]"
type input "IA"
type input "50702"
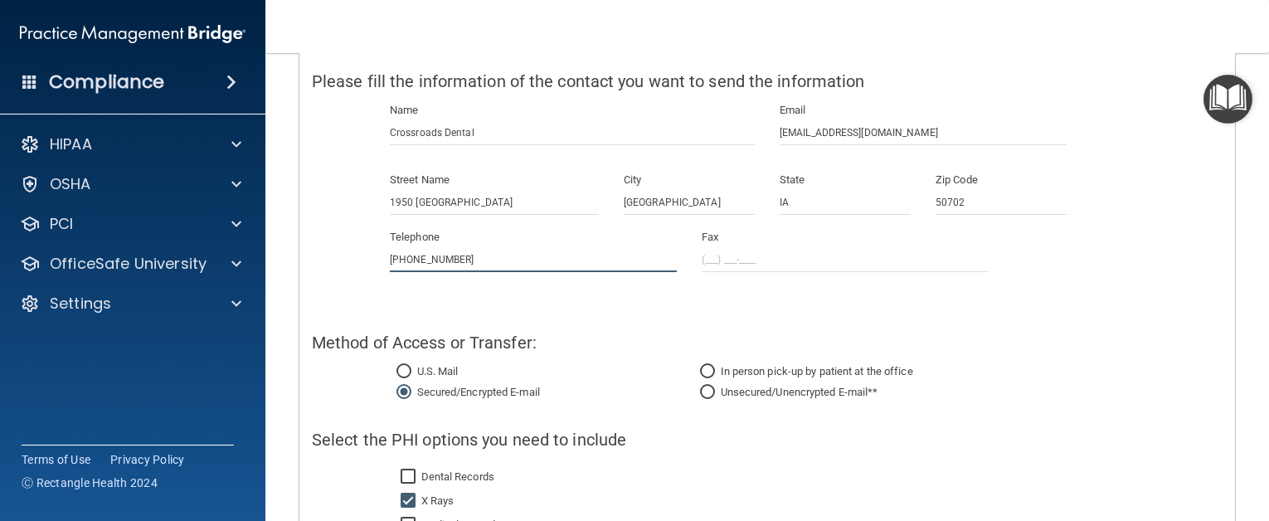
type input "[PHONE_NUMBER]"
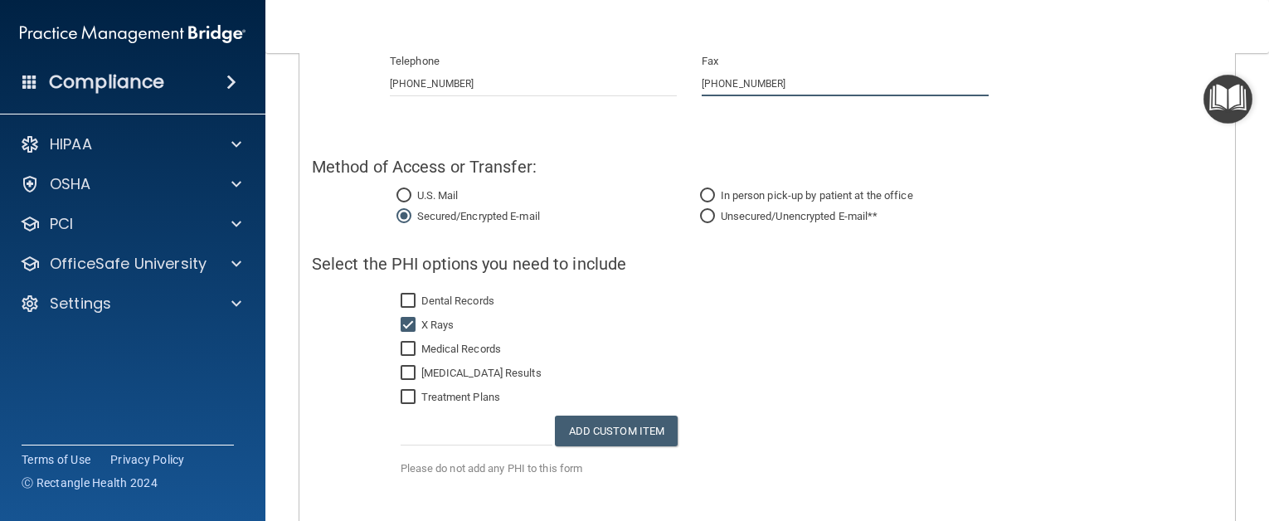
scroll to position [485, 0]
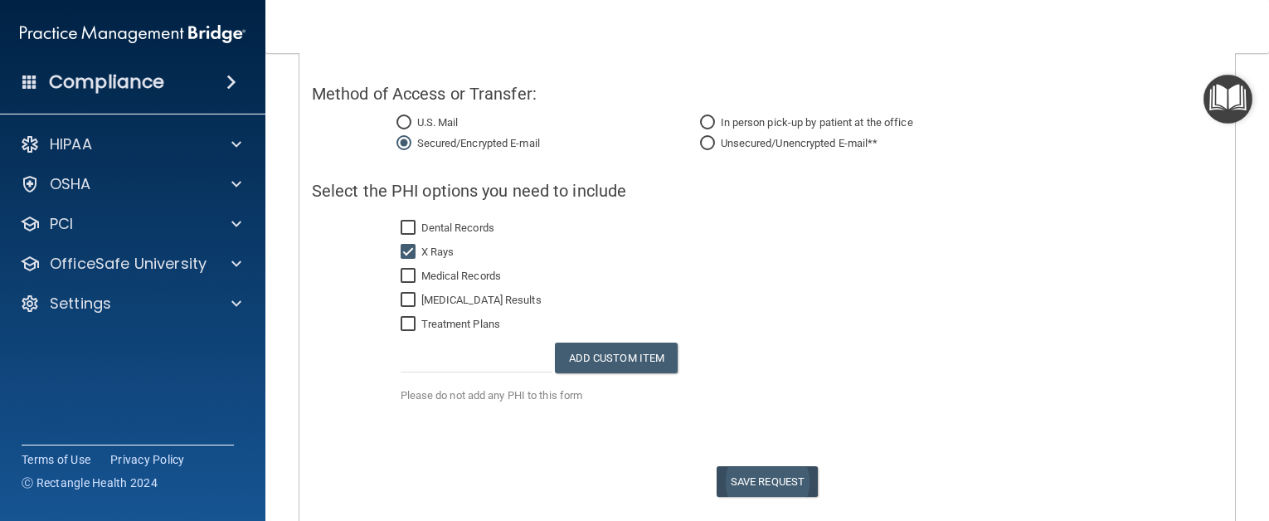
type input "[PHONE_NUMBER]"
click at [760, 484] on span "Save Request" at bounding box center [766, 481] width 101 height 31
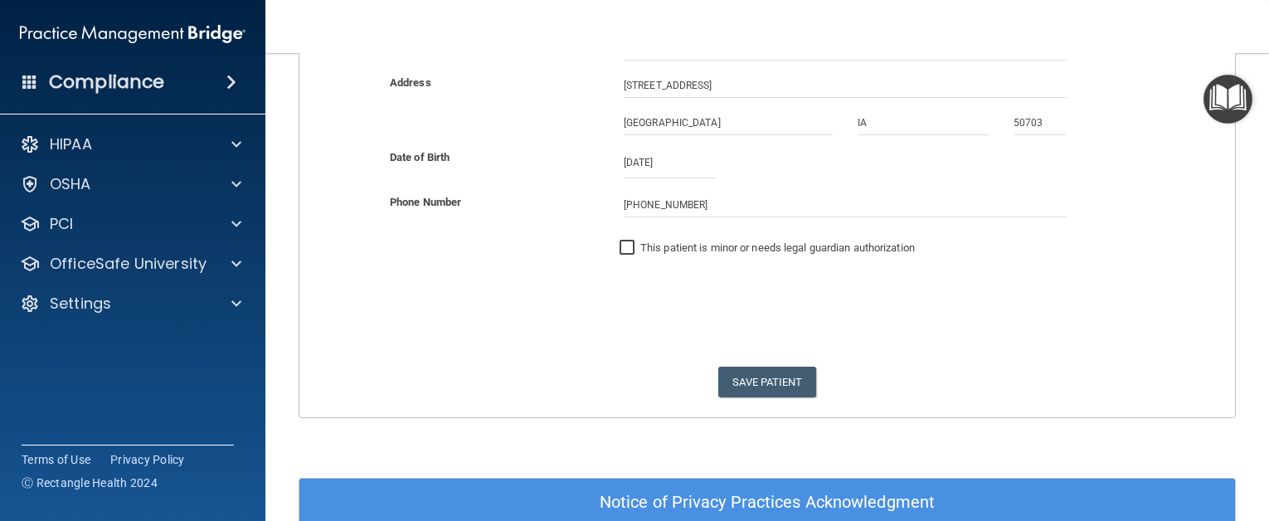
scroll to position [138, 0]
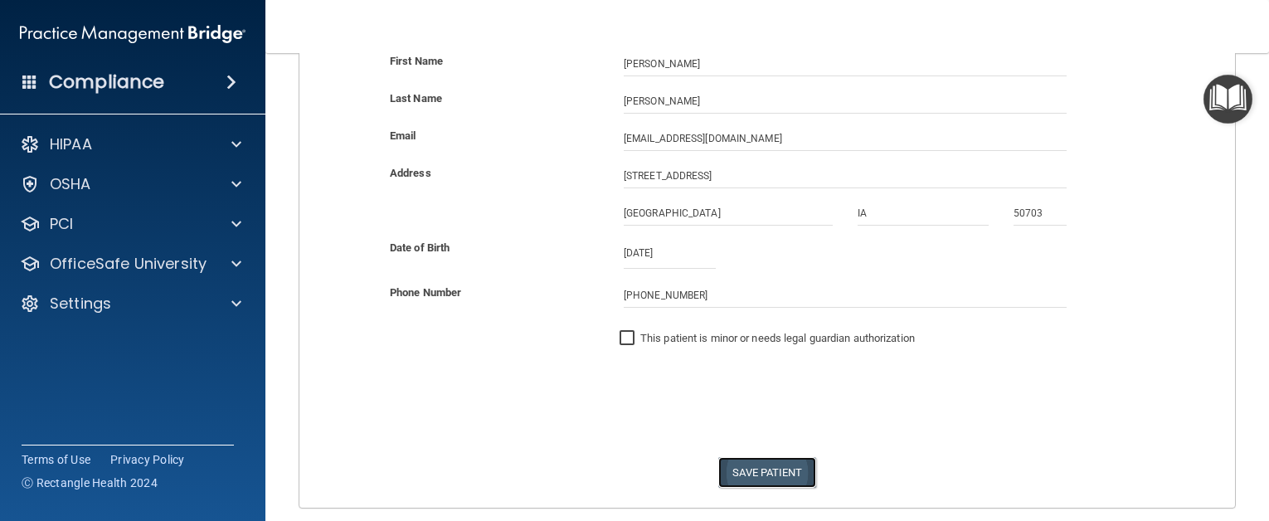
click at [762, 464] on button "Save Patient" at bounding box center [766, 472] width 97 height 31
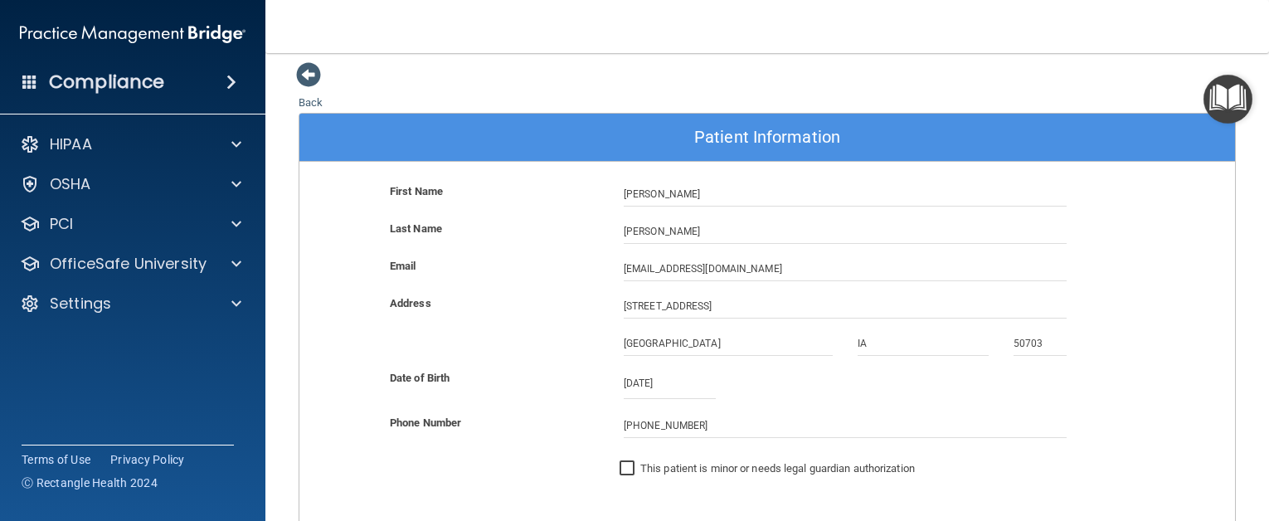
scroll to position [0, 0]
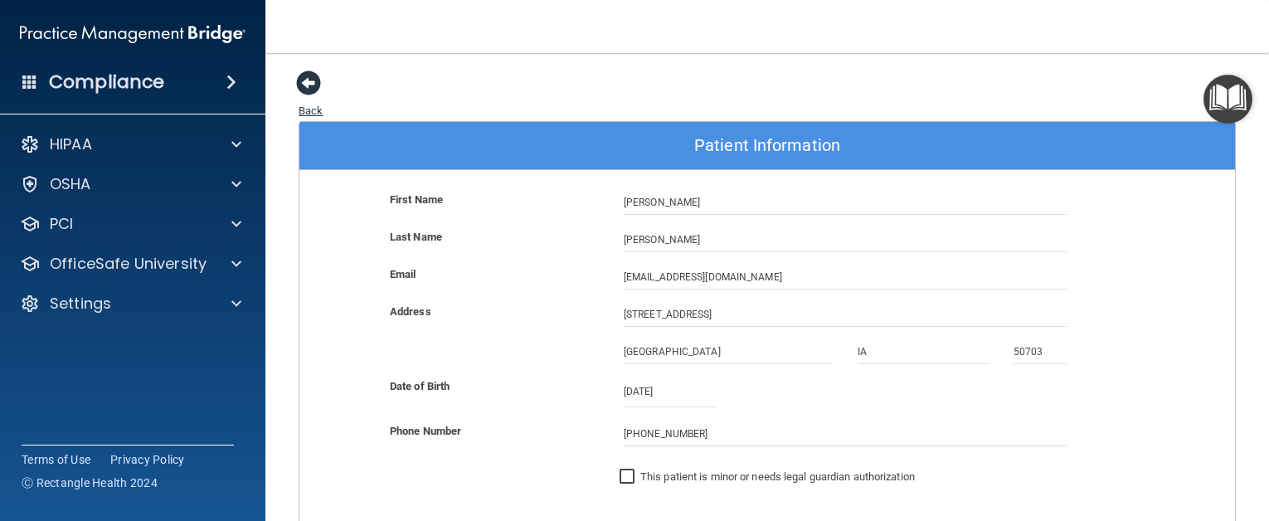
click at [312, 80] on span at bounding box center [308, 82] width 25 height 25
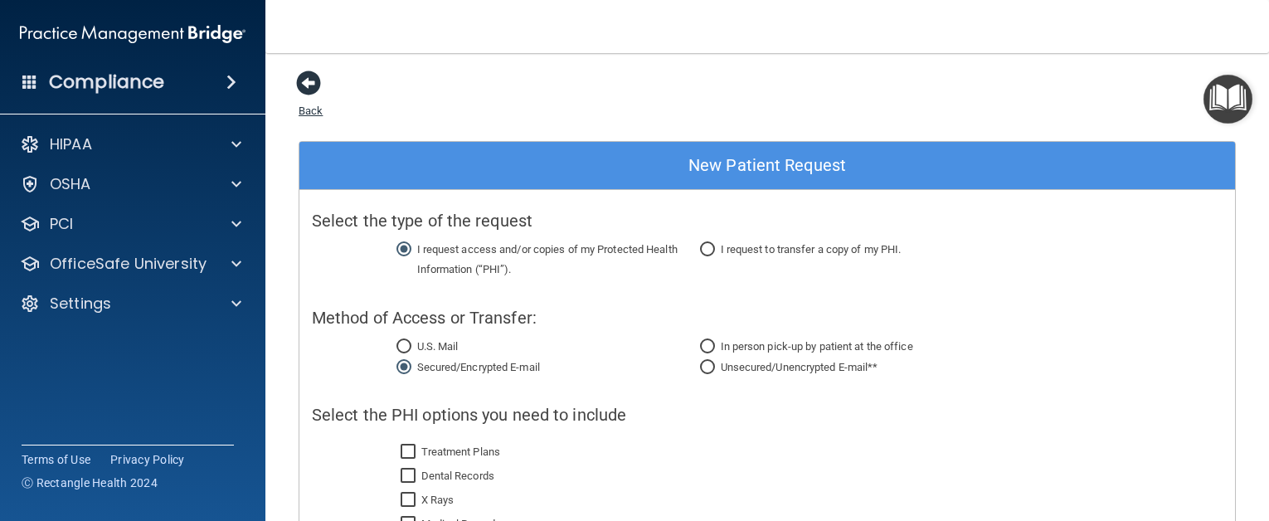
click at [308, 85] on span at bounding box center [308, 82] width 25 height 25
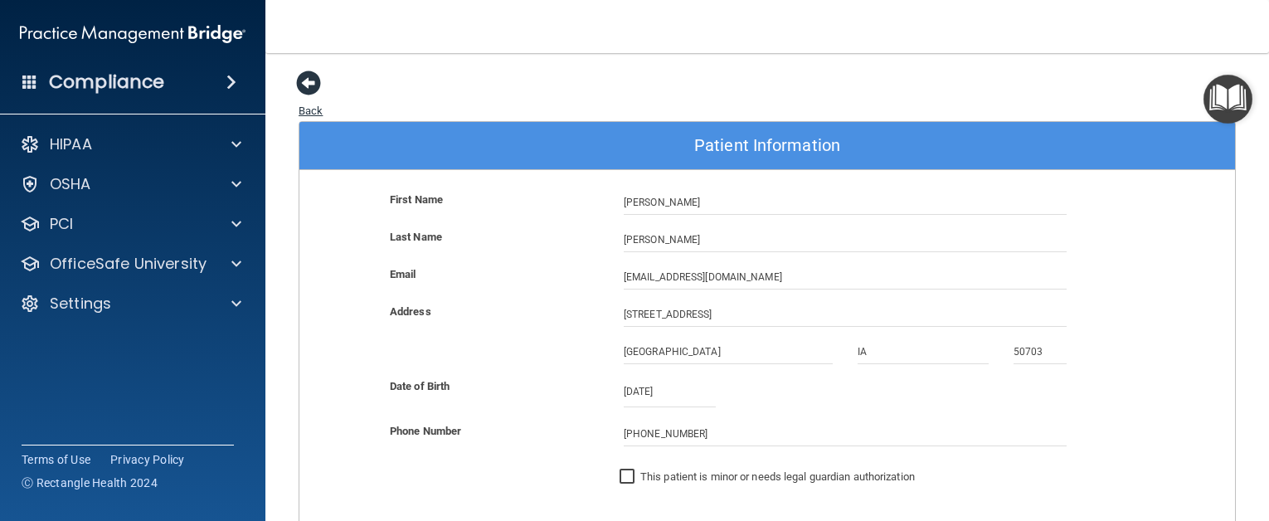
click at [303, 81] on span at bounding box center [308, 82] width 25 height 25
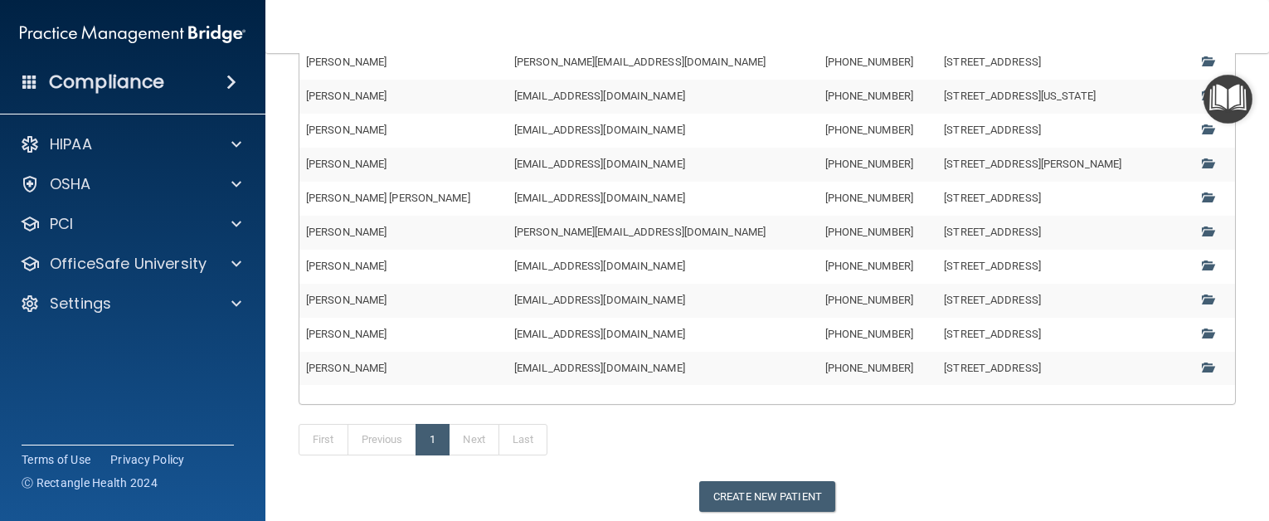
scroll to position [332, 0]
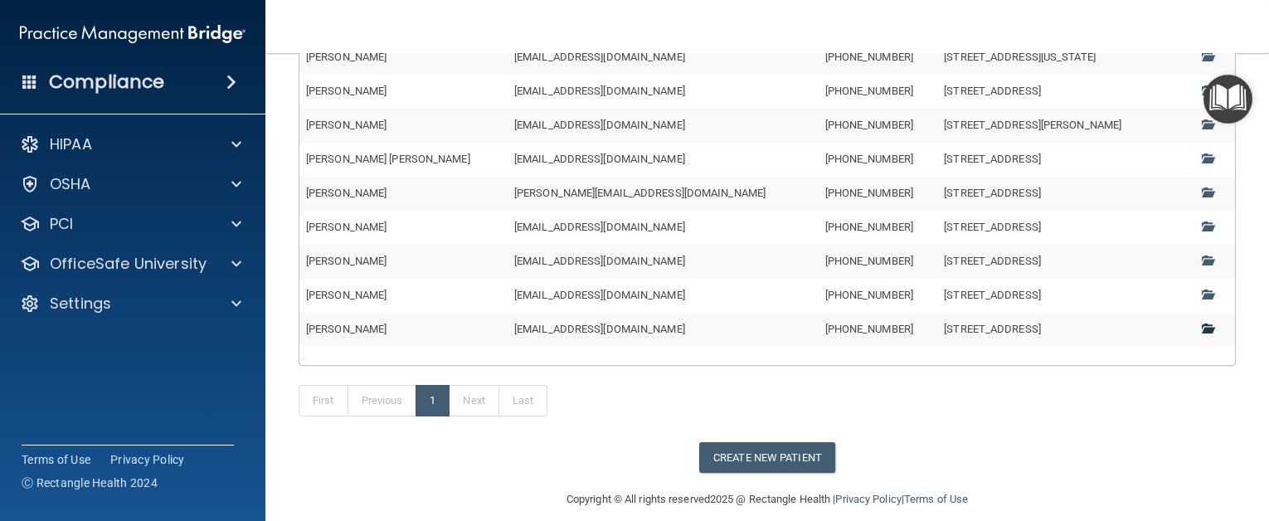
click at [1201, 324] on span at bounding box center [1206, 328] width 11 height 11
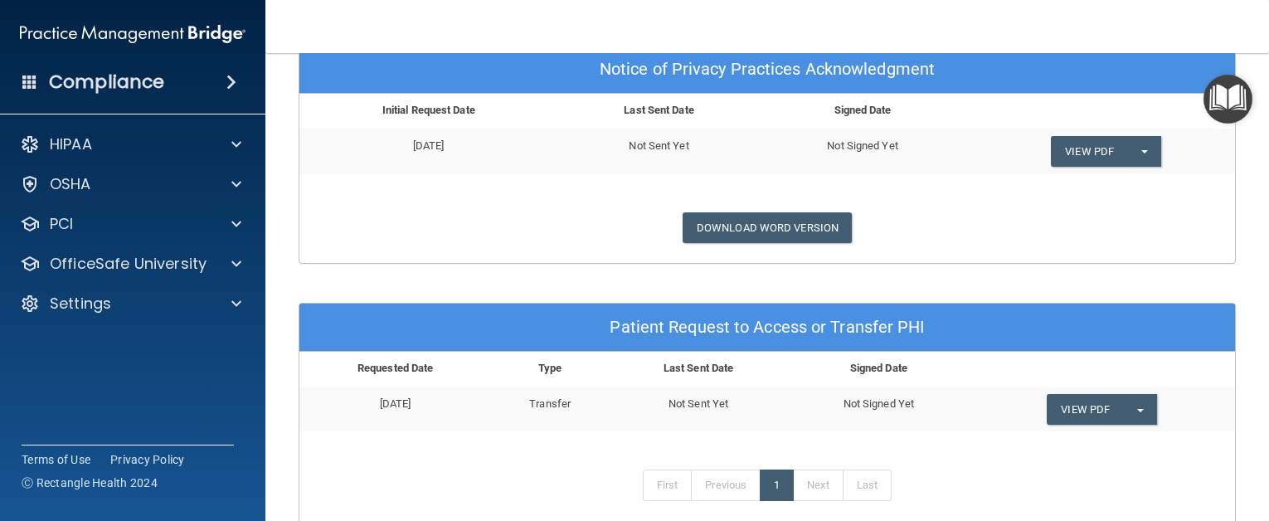
scroll to position [618, 0]
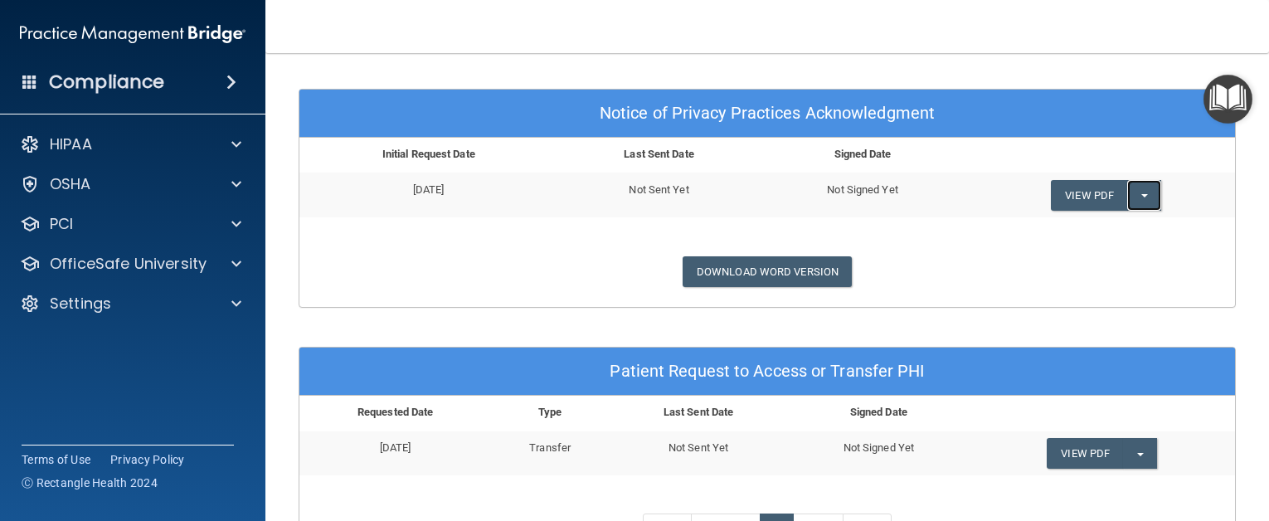
click at [1137, 192] on button "Split button!" at bounding box center [1144, 195] width 34 height 31
click at [935, 268] on div "Download Word Version" at bounding box center [767, 271] width 960 height 31
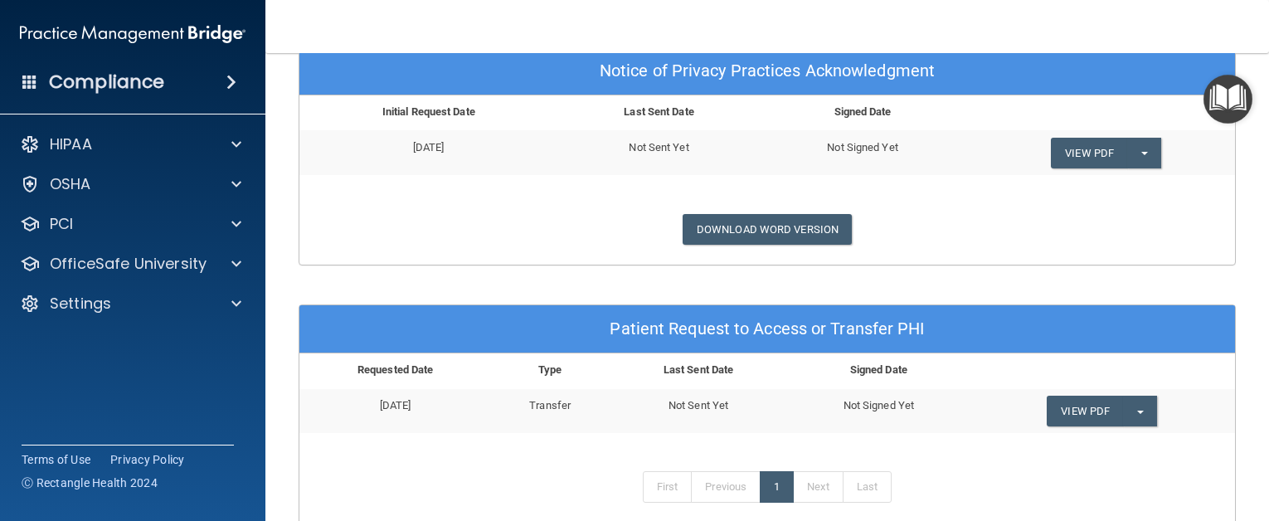
scroll to position [701, 0]
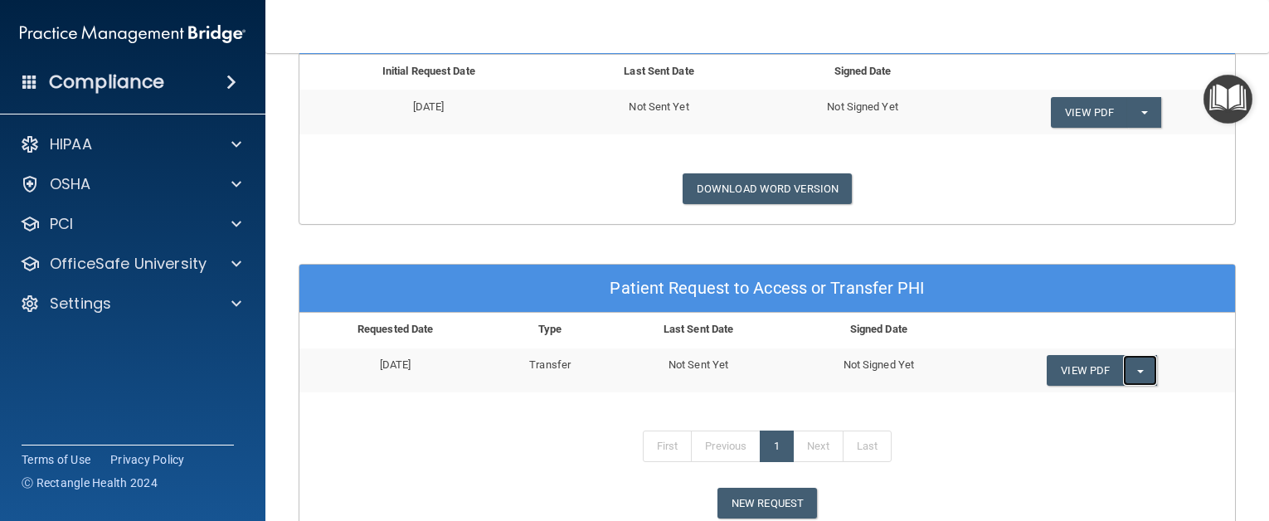
click at [1129, 368] on button "Split button!" at bounding box center [1140, 370] width 34 height 31
click at [1078, 400] on link "Send Request" at bounding box center [1112, 403] width 133 height 25
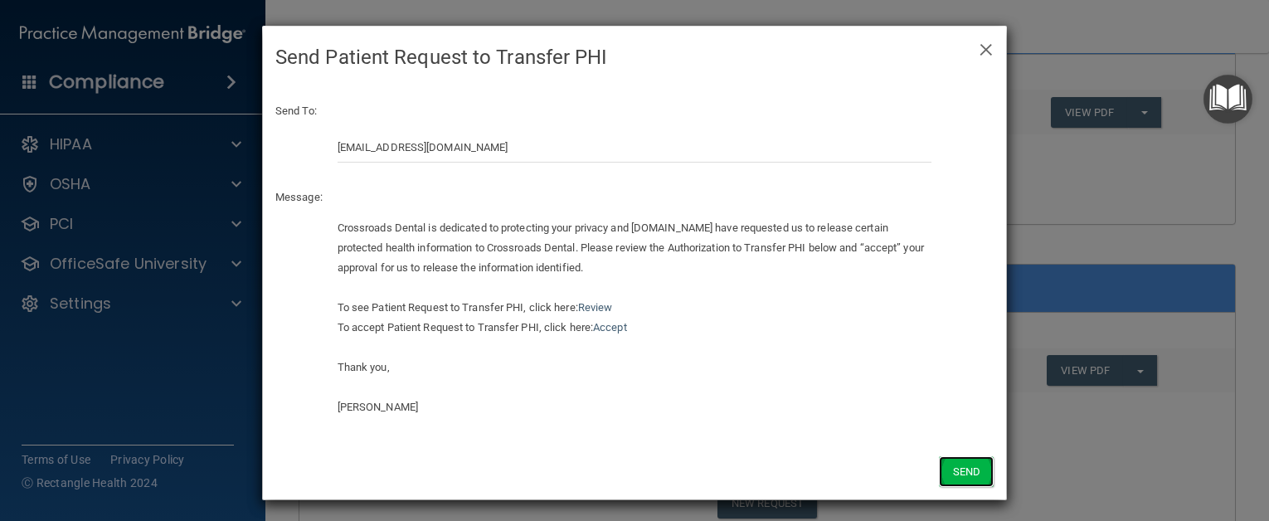
click at [962, 469] on button "Send" at bounding box center [966, 471] width 55 height 31
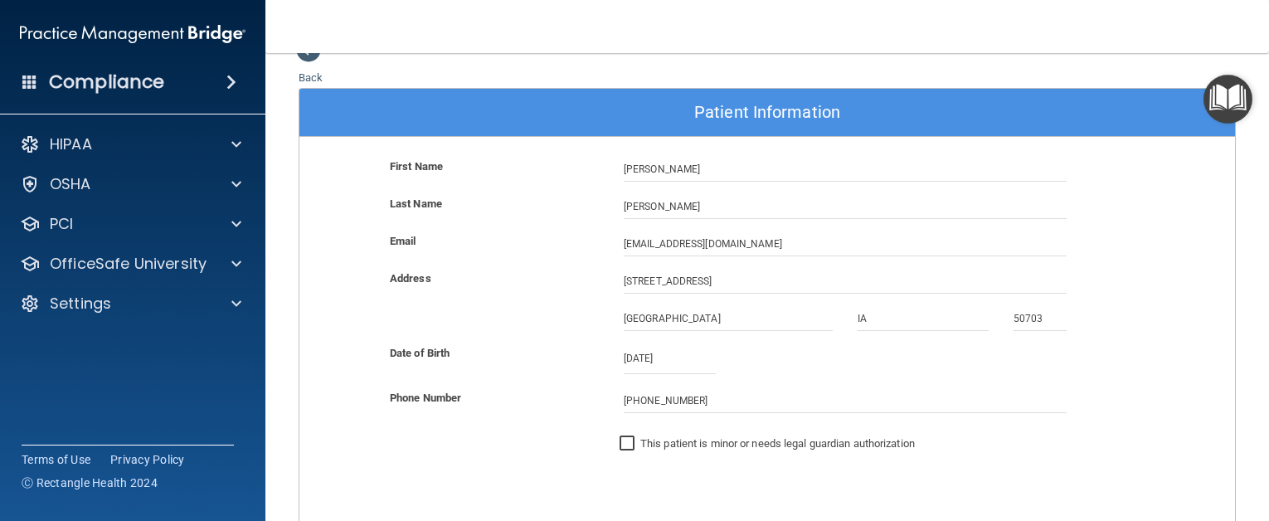
scroll to position [0, 0]
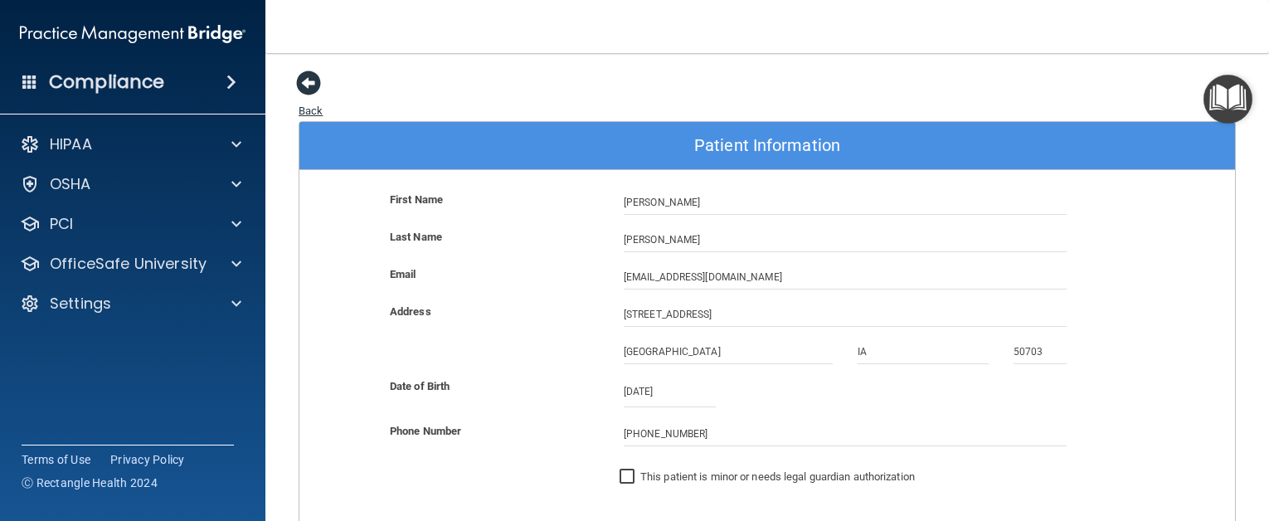
click at [310, 80] on span at bounding box center [308, 82] width 25 height 25
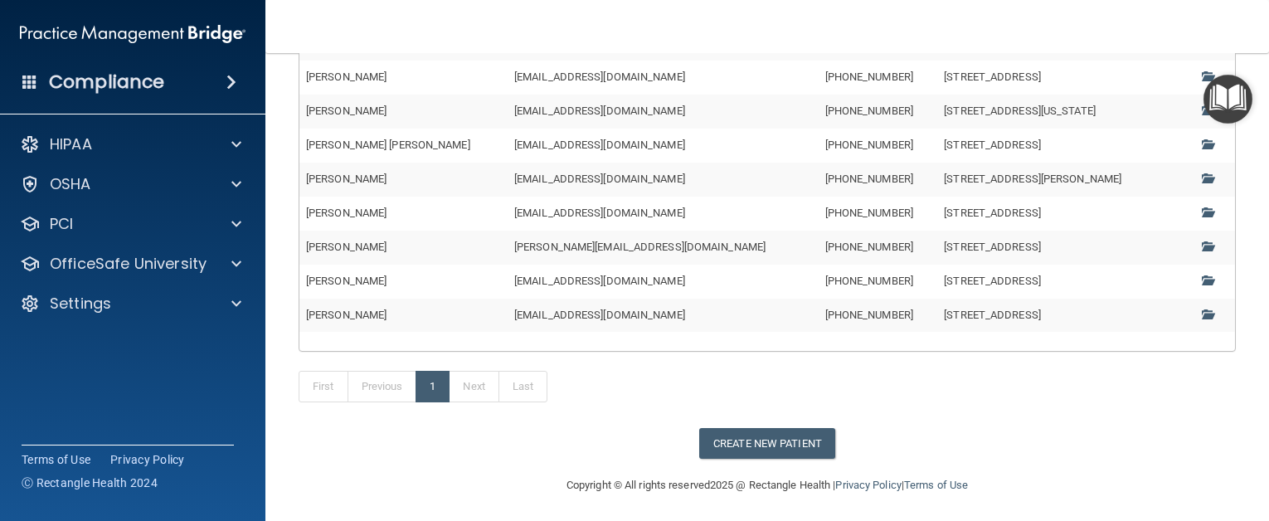
scroll to position [350, 0]
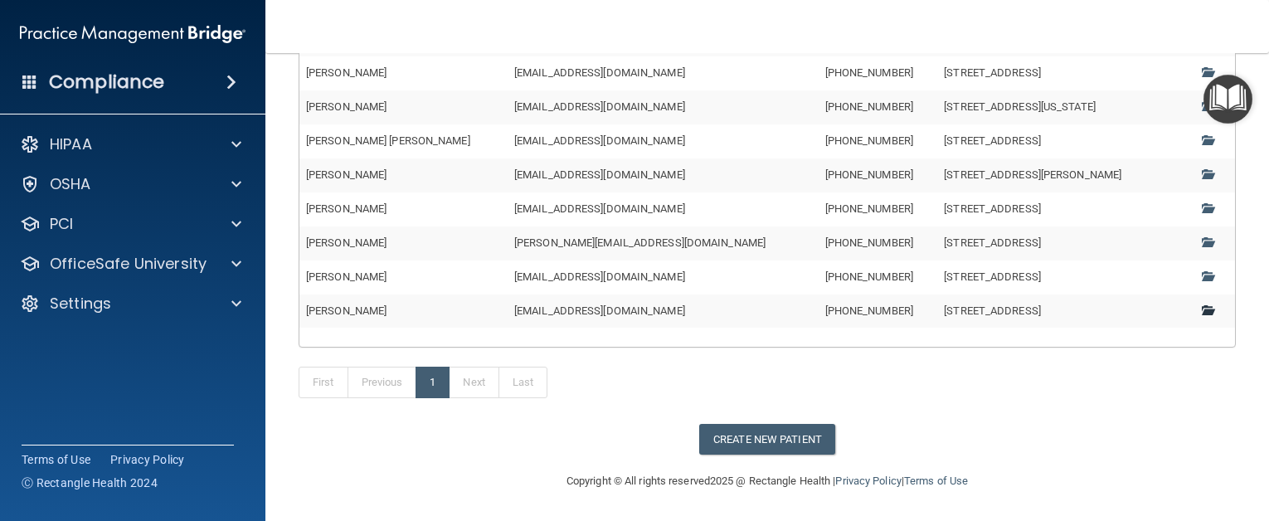
click at [1201, 313] on span at bounding box center [1206, 309] width 11 height 11
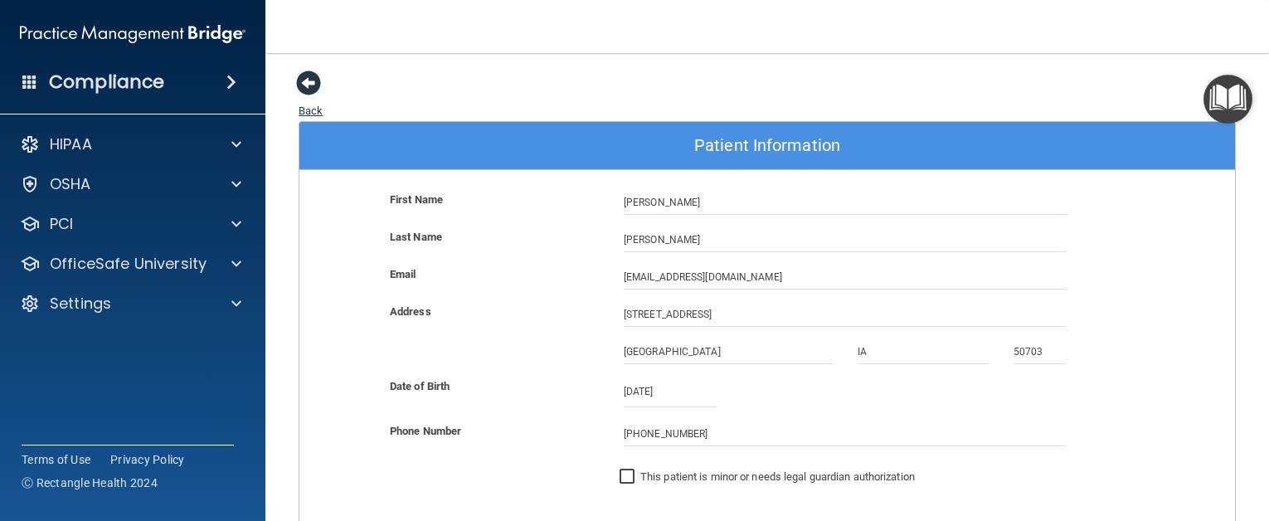
click at [312, 80] on span at bounding box center [308, 82] width 25 height 25
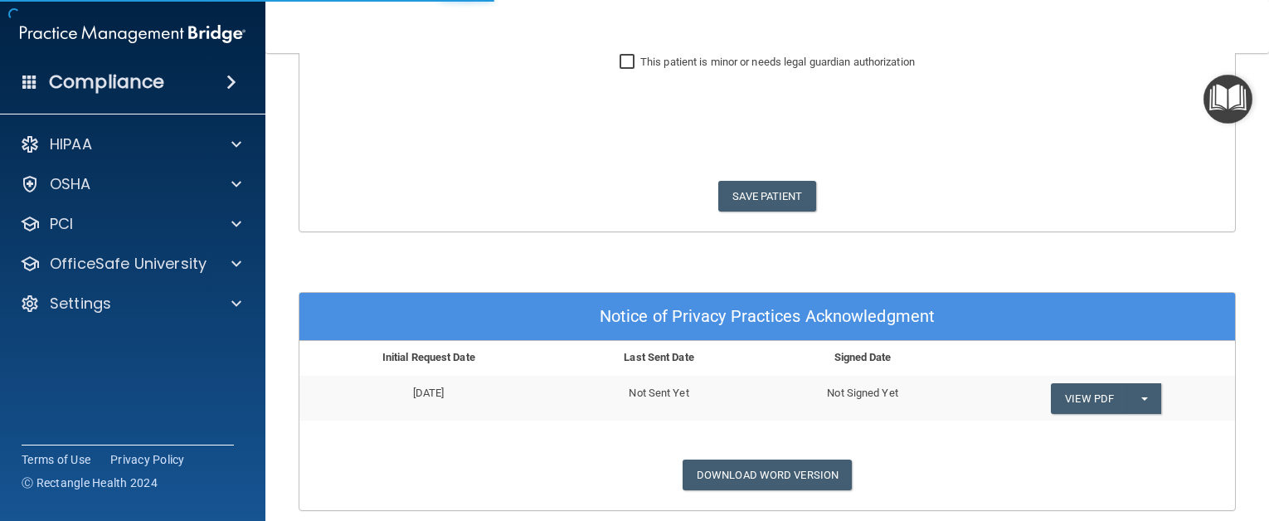
scroll to position [350, 0]
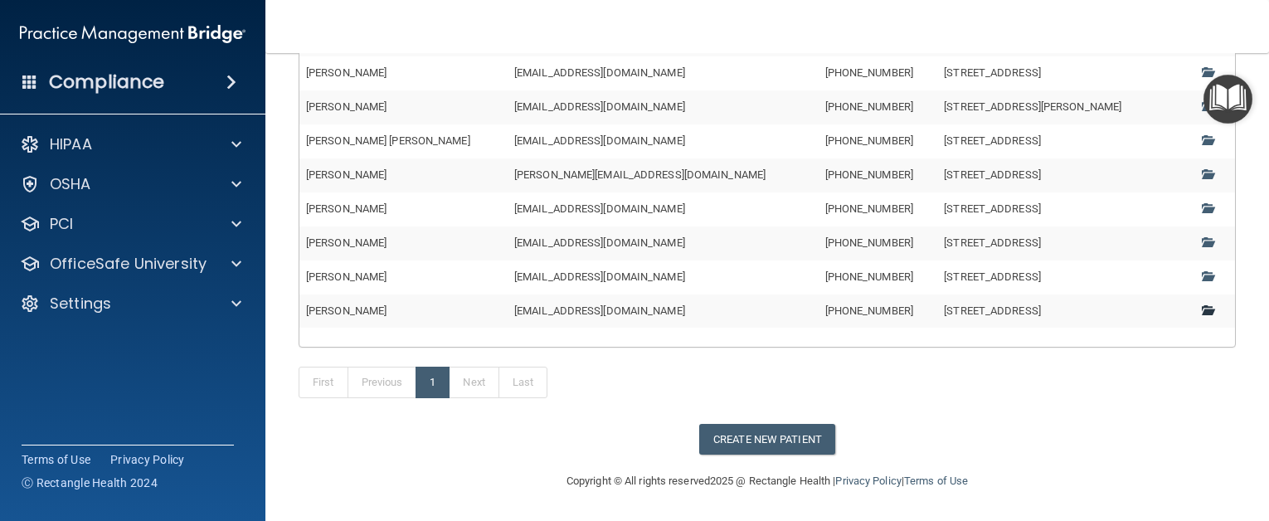
click at [1201, 308] on span at bounding box center [1206, 309] width 11 height 11
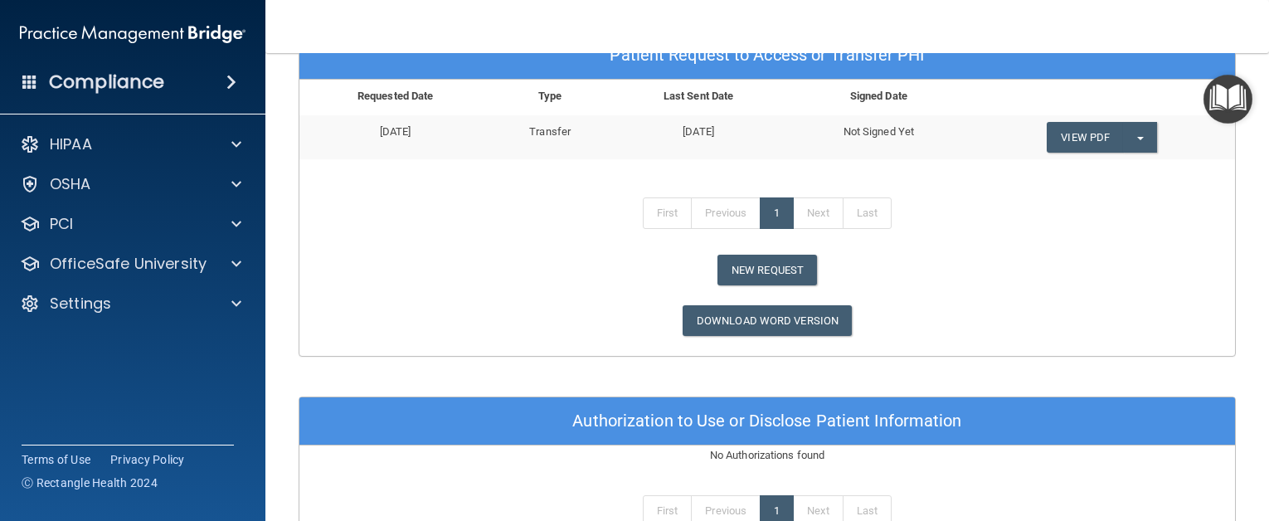
scroll to position [968, 0]
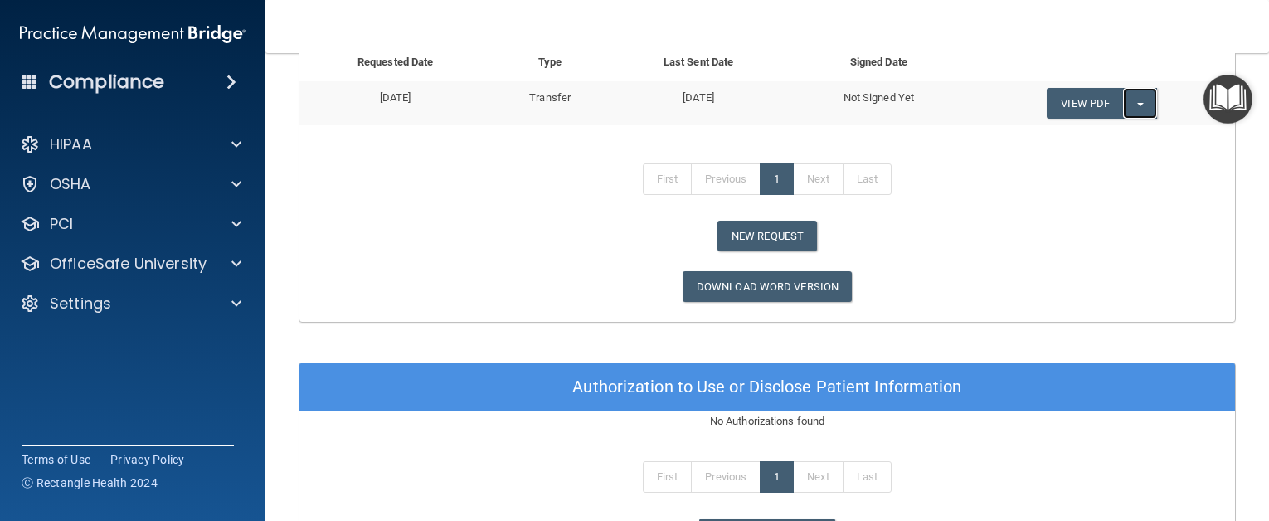
click at [1132, 101] on button "Split button!" at bounding box center [1140, 103] width 34 height 31
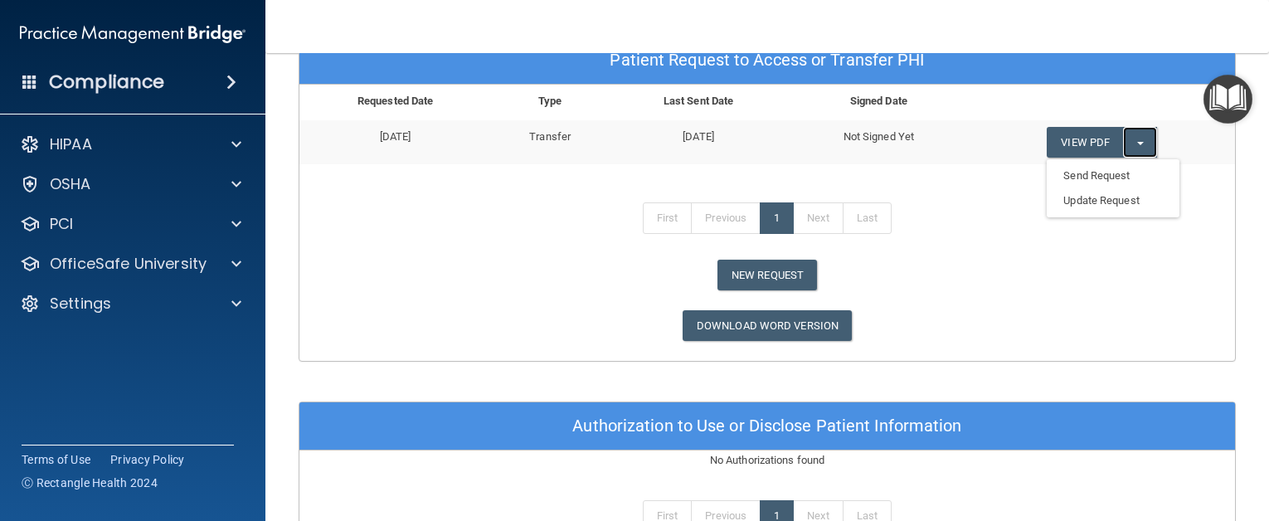
scroll to position [885, 0]
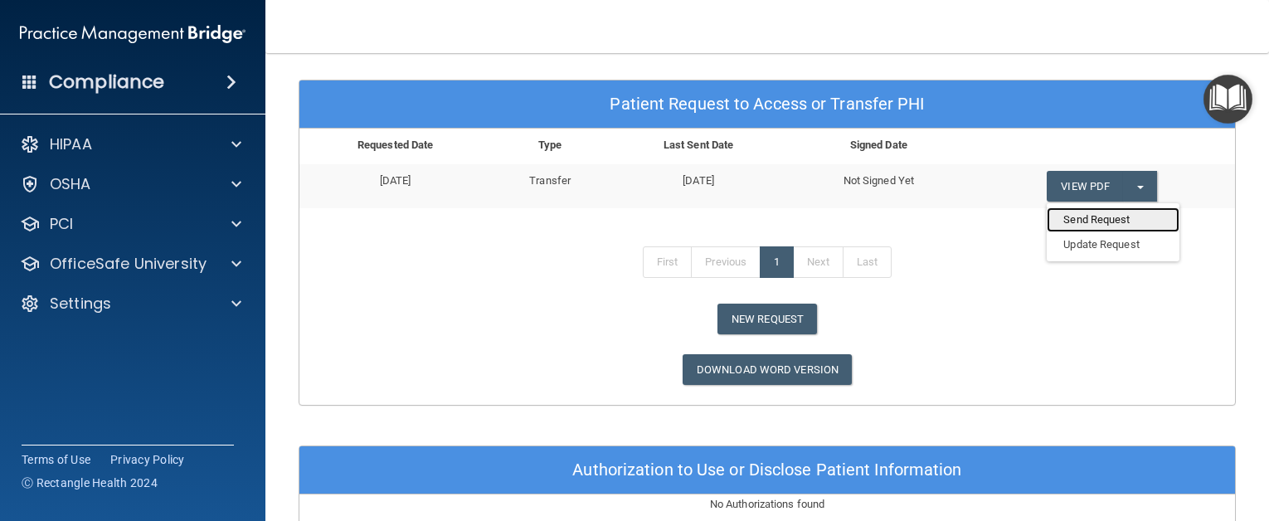
click at [1066, 219] on link "Send Request" at bounding box center [1112, 219] width 133 height 25
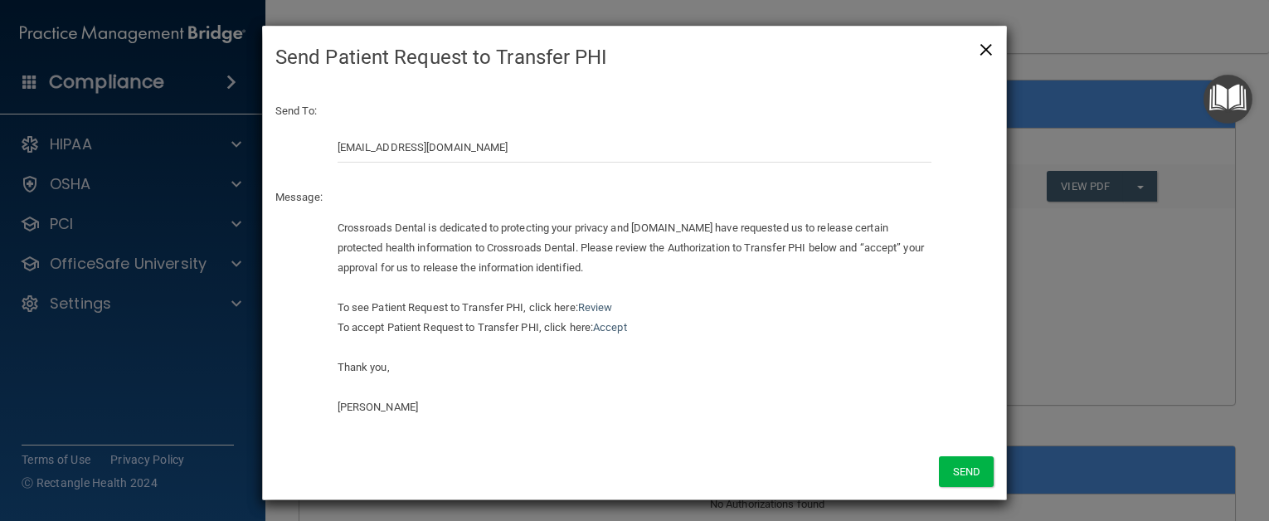
click at [980, 45] on span "×" at bounding box center [985, 47] width 15 height 33
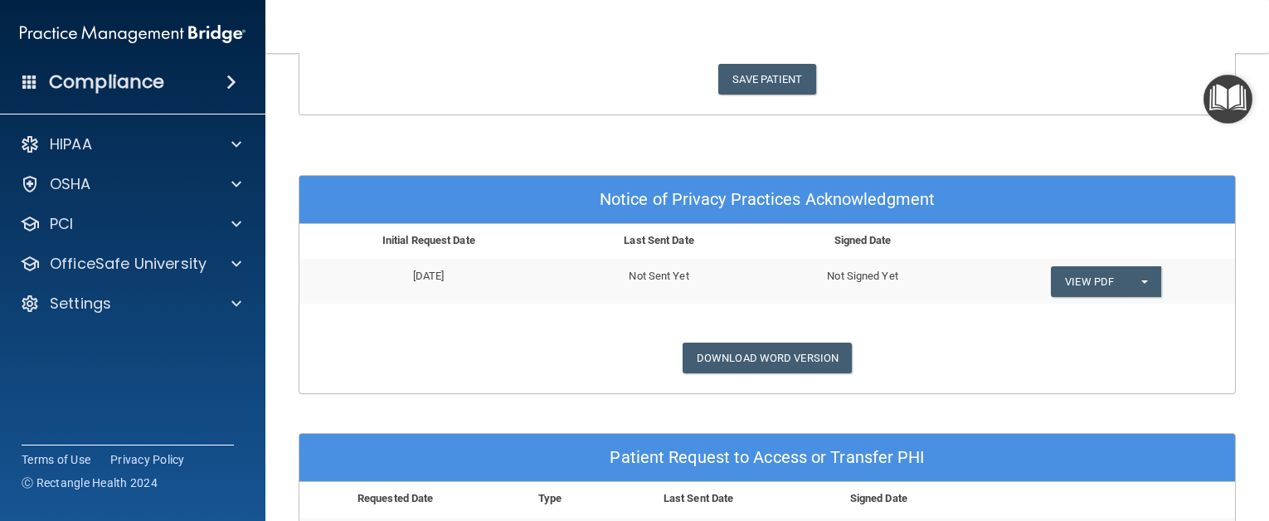
scroll to position [498, 0]
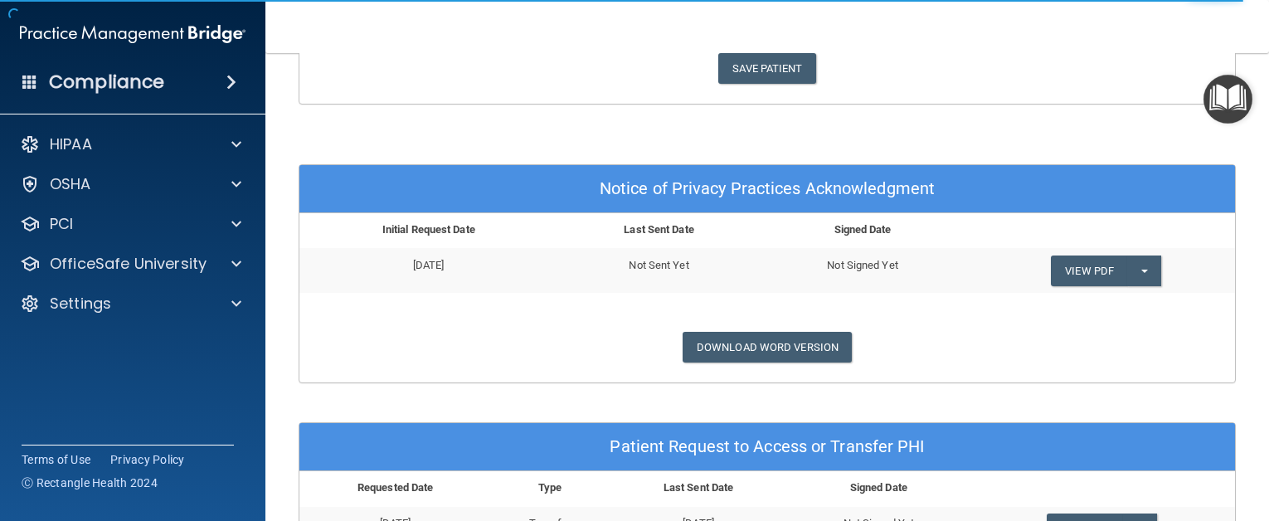
scroll to position [415, 0]
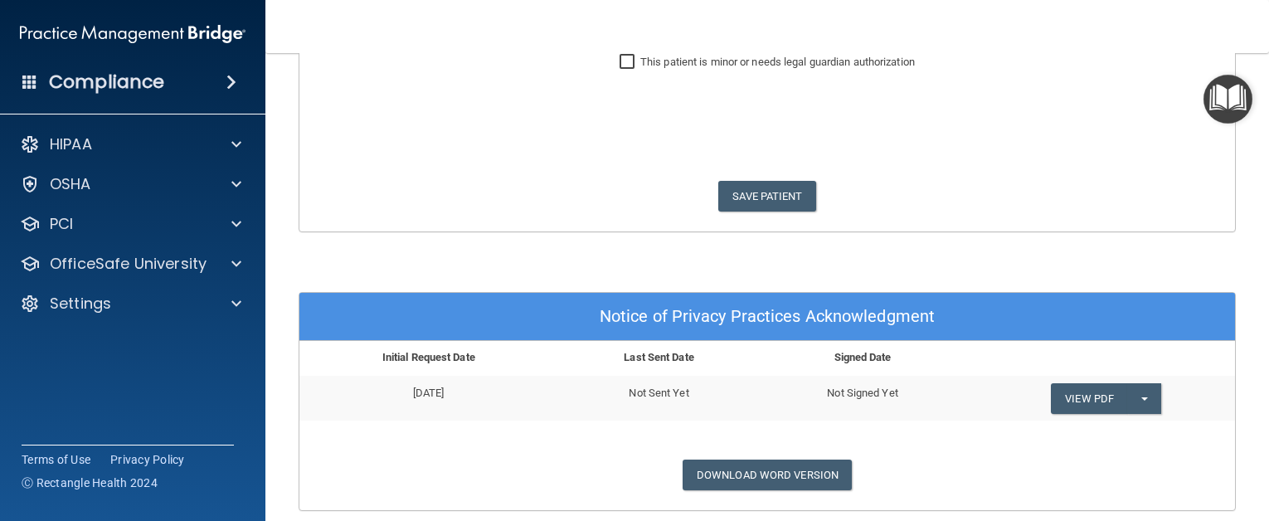
click at [1052, 151] on form "First Name Daniel Last Name Salvagni Email mail4daniel.s@gmail.com Address 325 …" at bounding box center [766, 3] width 935 height 456
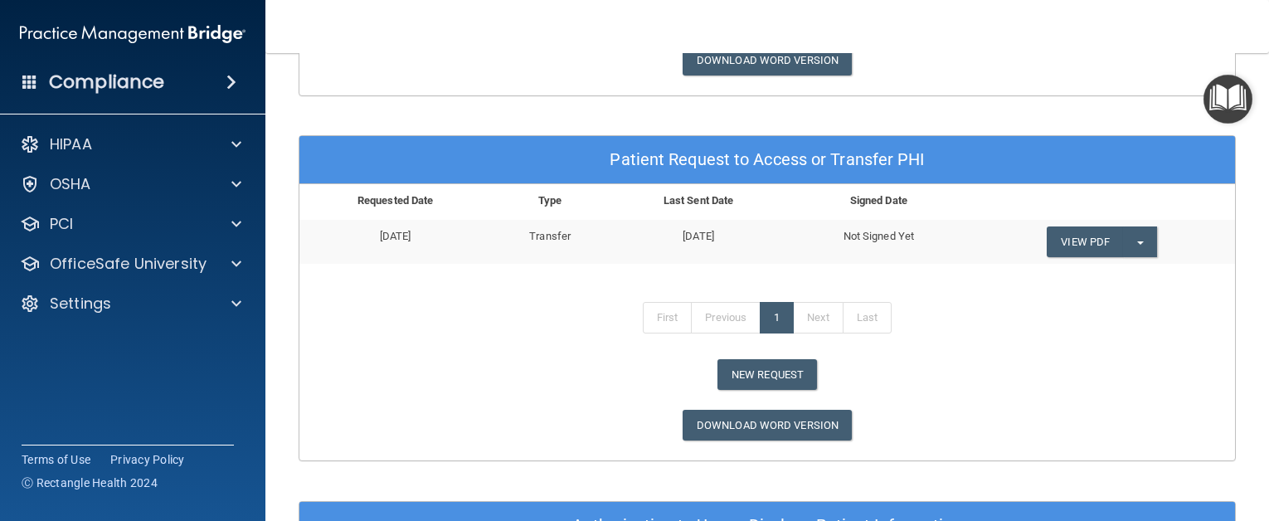
scroll to position [746, 0]
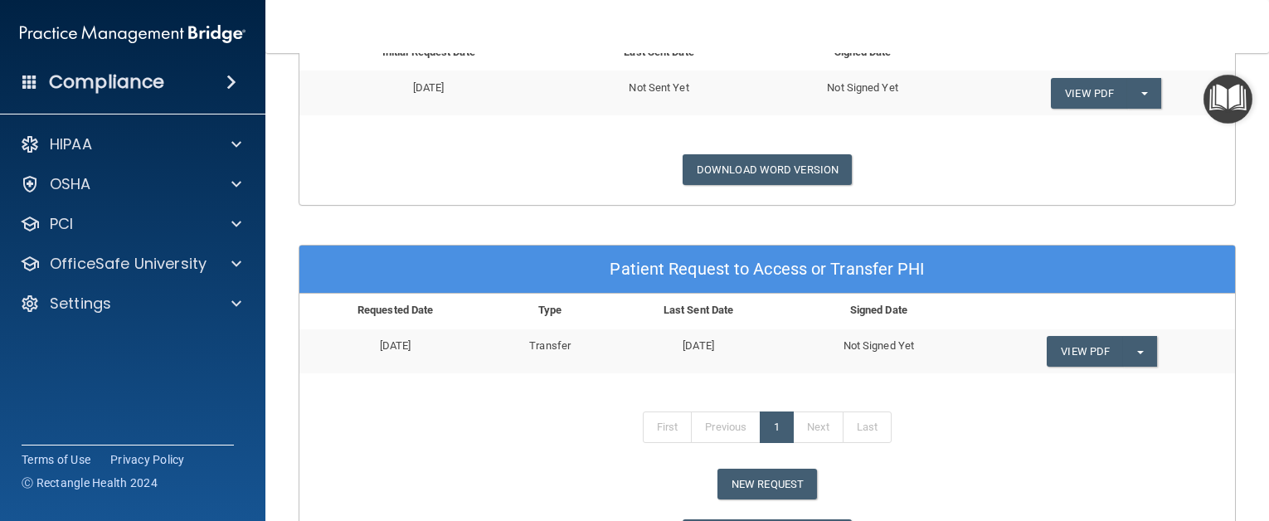
scroll to position [719, 0]
